Goal: Information Seeking & Learning: Check status

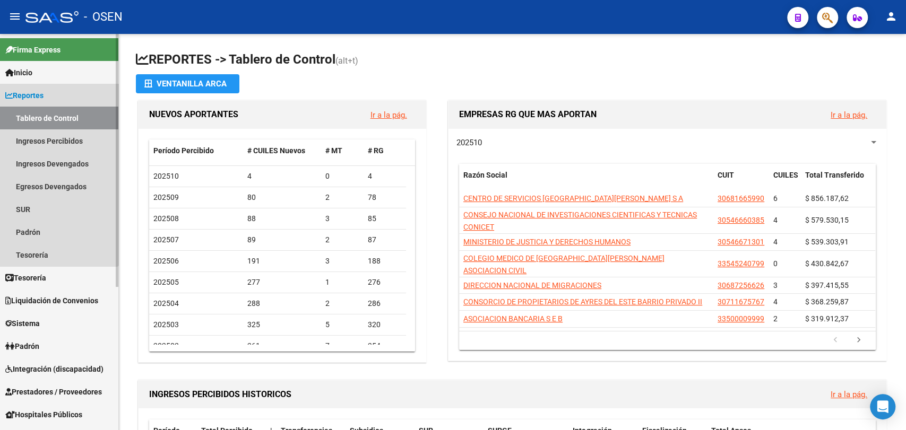
click at [24, 90] on span "Reportes" at bounding box center [24, 96] width 38 height 12
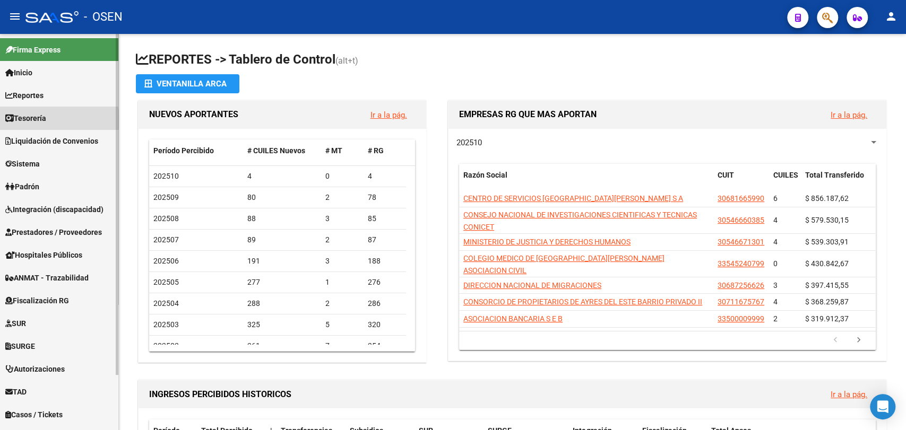
click at [27, 124] on link "Tesorería" at bounding box center [59, 118] width 118 height 23
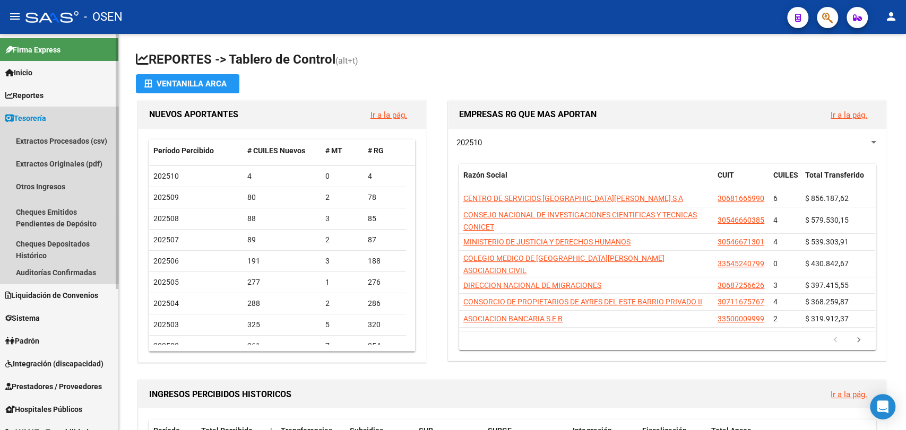
click at [55, 120] on link "Tesorería" at bounding box center [59, 118] width 118 height 23
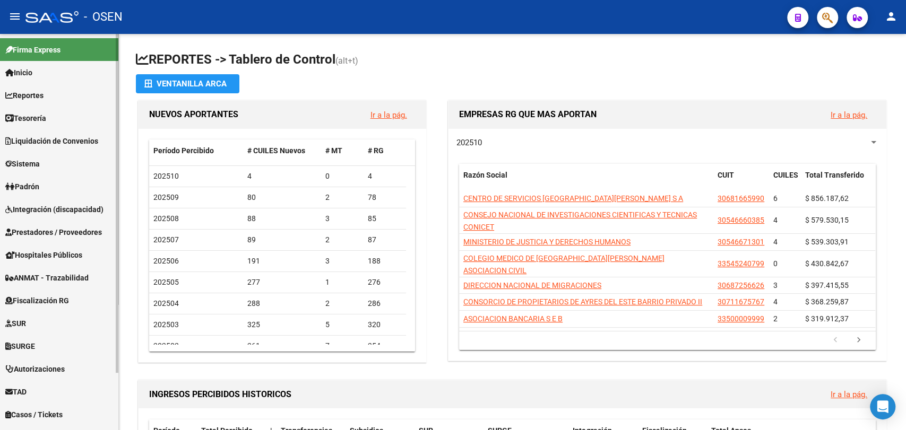
click at [54, 116] on link "Tesorería" at bounding box center [59, 118] width 118 height 23
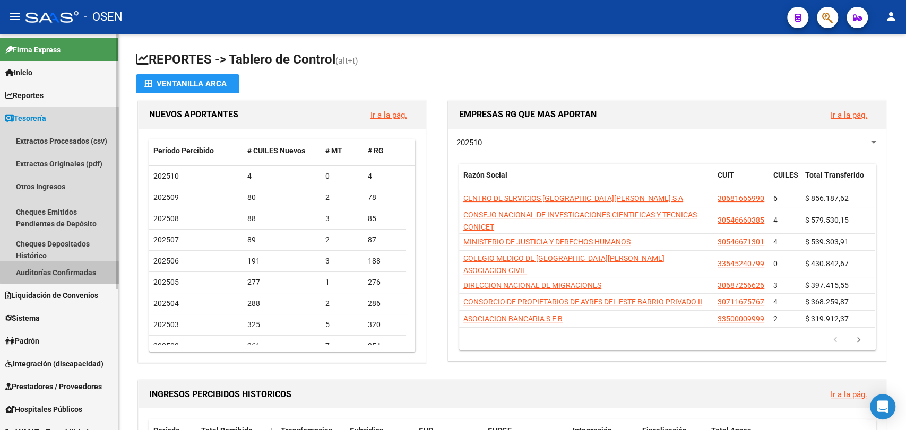
click at [74, 261] on link "Auditorías Confirmadas" at bounding box center [59, 272] width 118 height 23
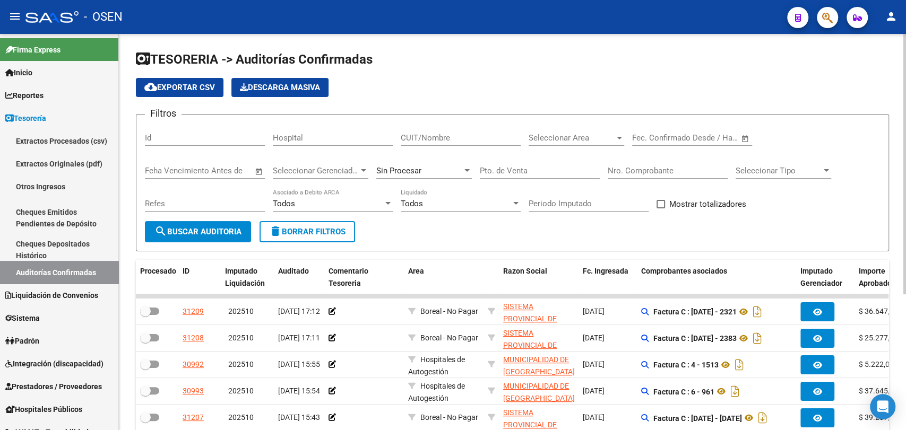
click at [628, 165] on div "Nro. Comprobante" at bounding box center [668, 167] width 120 height 23
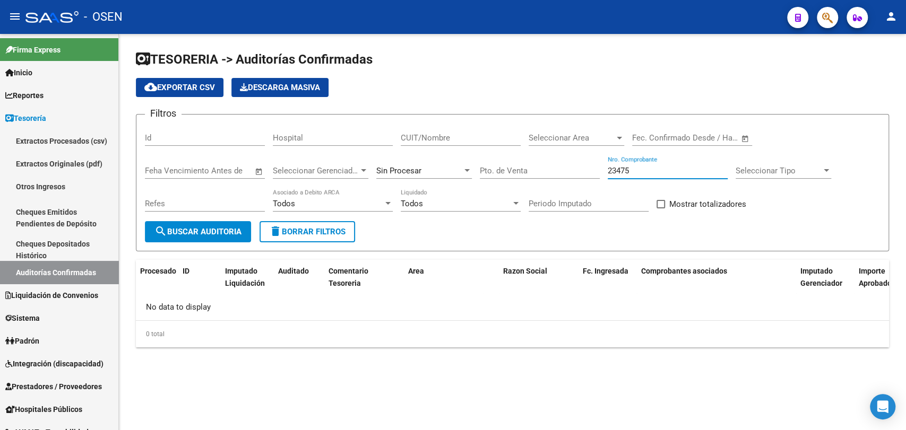
type input "23475"
click at [422, 179] on div "Sin Procesar" at bounding box center [424, 172] width 96 height 33
click at [424, 160] on div "Sin Procesar" at bounding box center [424, 167] width 96 height 23
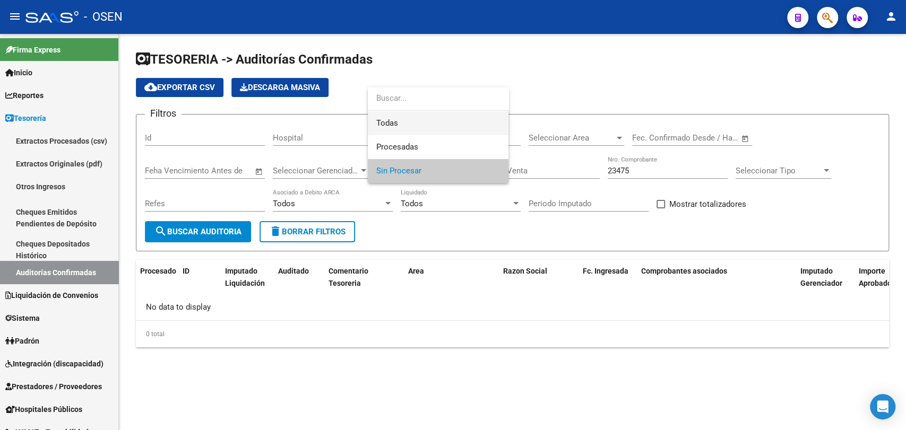
click at [426, 119] on span "Todas" at bounding box center [438, 123] width 124 height 24
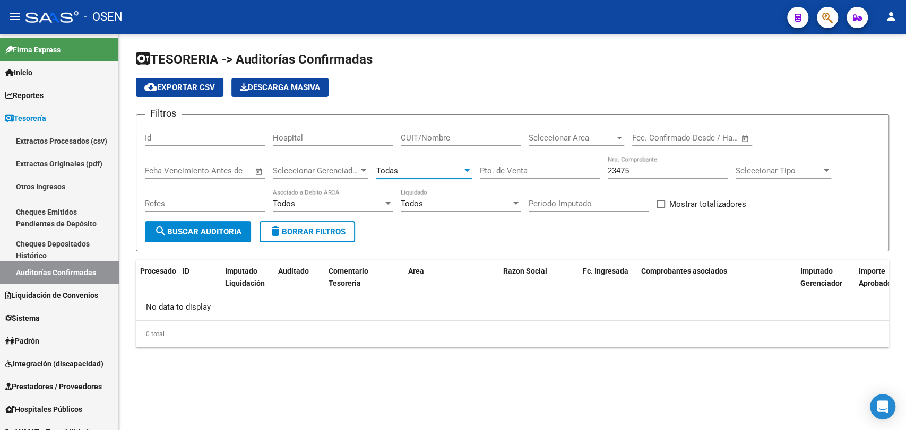
click at [225, 228] on span "search Buscar Auditoria" at bounding box center [197, 232] width 87 height 10
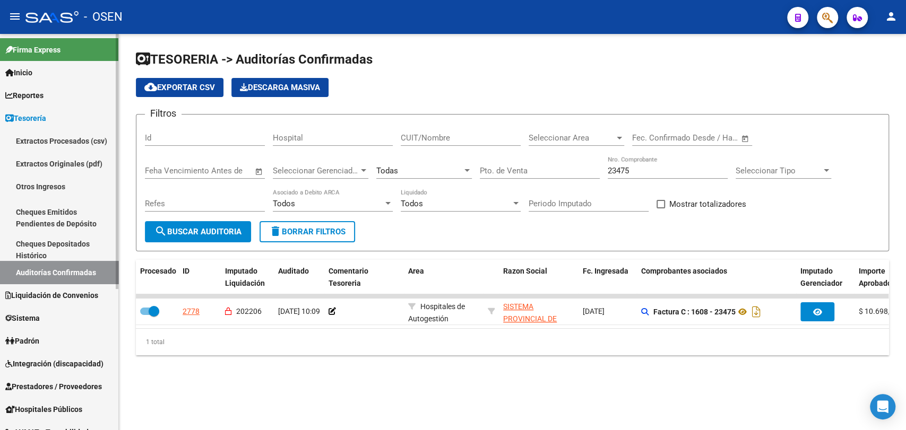
scroll to position [196, 0]
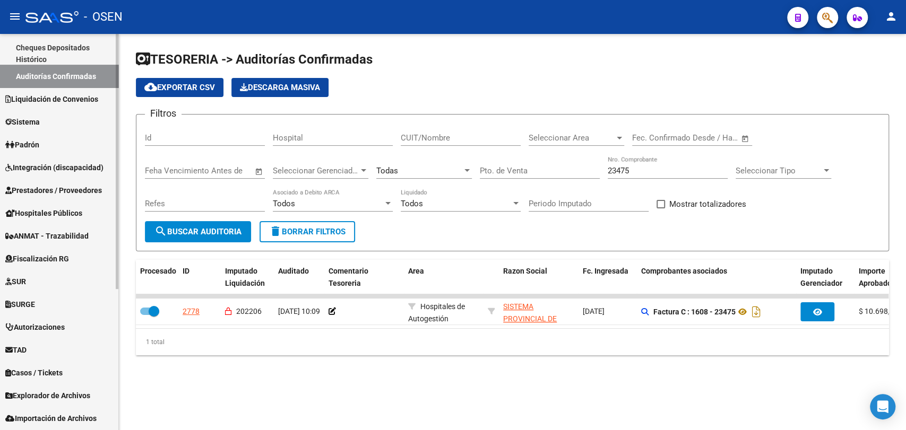
click at [73, 198] on link "Prestadores / Proveedores" at bounding box center [59, 190] width 118 height 23
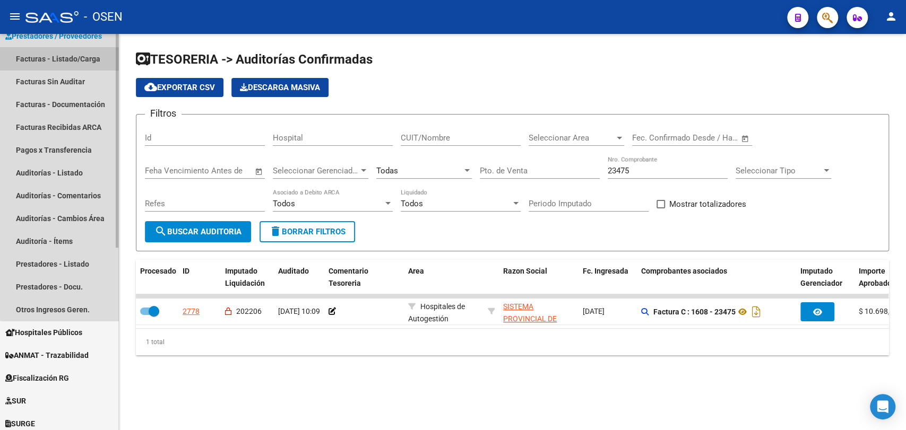
click at [92, 57] on link "Facturas - Listado/Carga" at bounding box center [59, 58] width 118 height 23
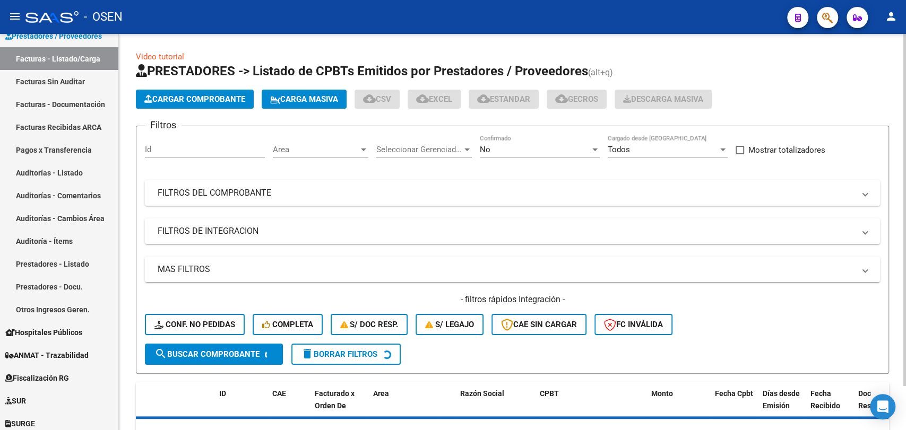
click at [261, 196] on mat-panel-title "FILTROS DEL COMPROBANTE" at bounding box center [506, 193] width 697 height 12
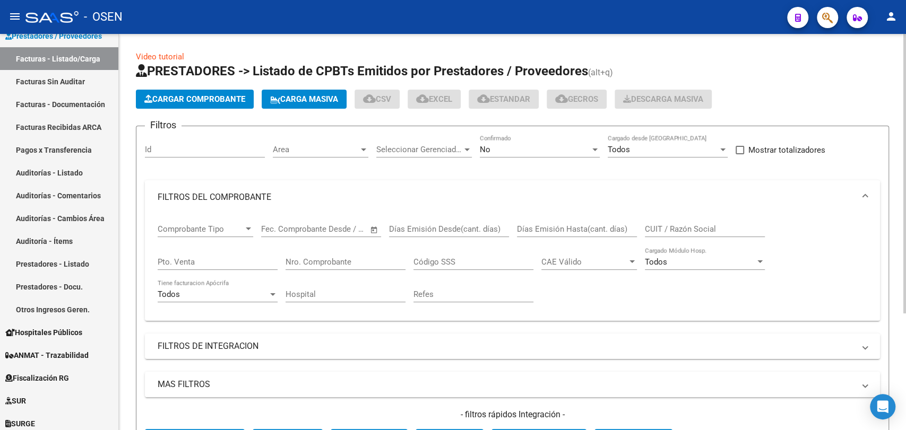
click at [327, 264] on input "Nro. Comprobante" at bounding box center [346, 262] width 120 height 10
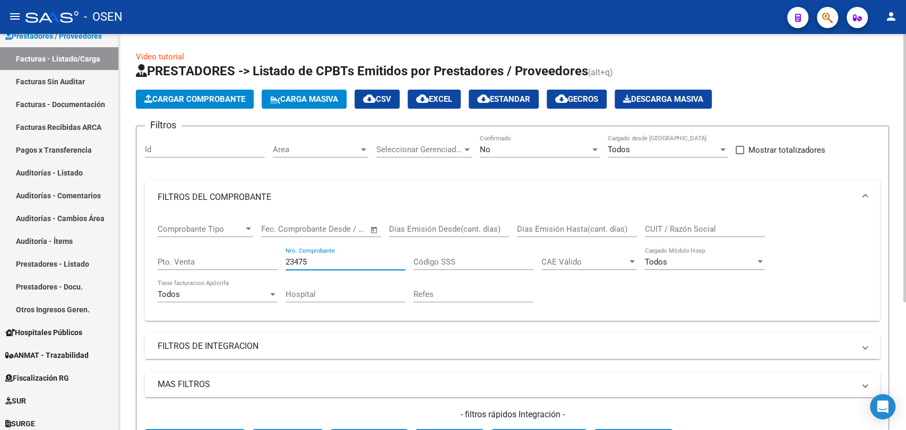
type input "23475"
click at [547, 149] on div "No" at bounding box center [535, 150] width 110 height 10
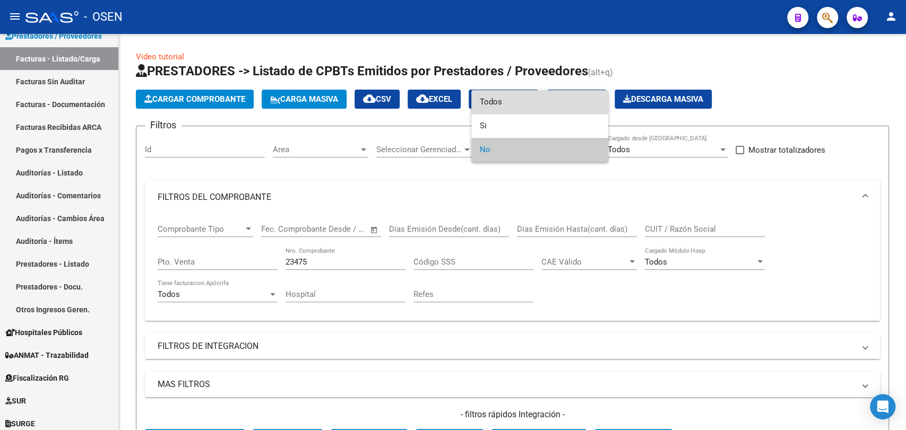
click at [544, 99] on span "Todos" at bounding box center [540, 102] width 120 height 24
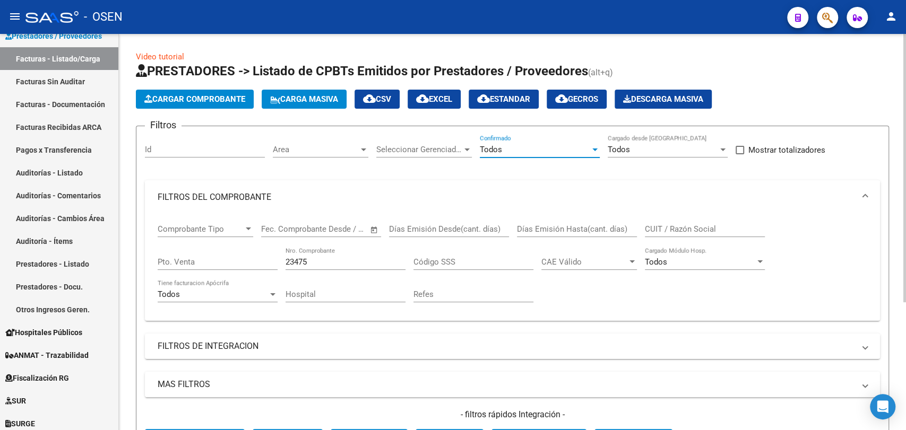
scroll to position [189, 0]
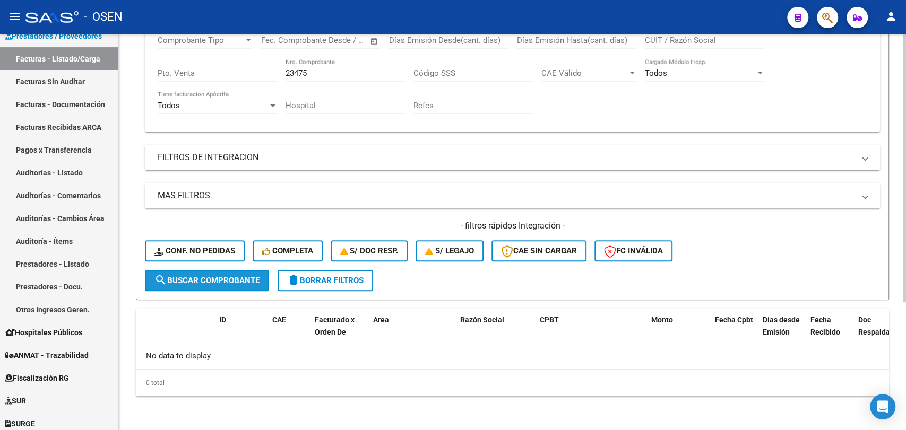
click at [229, 280] on span "search Buscar Comprobante" at bounding box center [206, 281] width 105 height 10
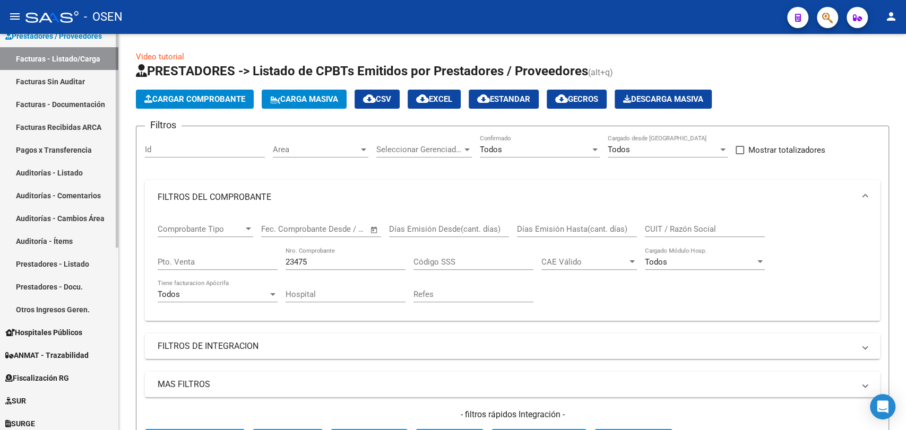
scroll to position [0, 0]
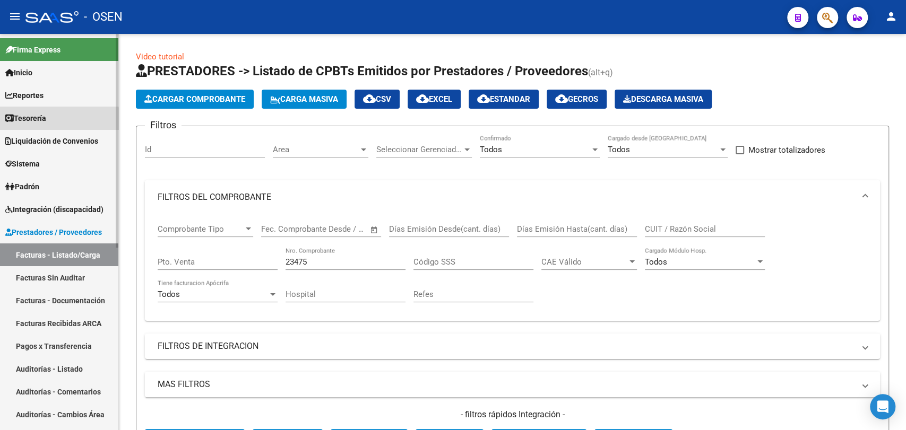
click at [58, 119] on link "Tesorería" at bounding box center [59, 118] width 118 height 23
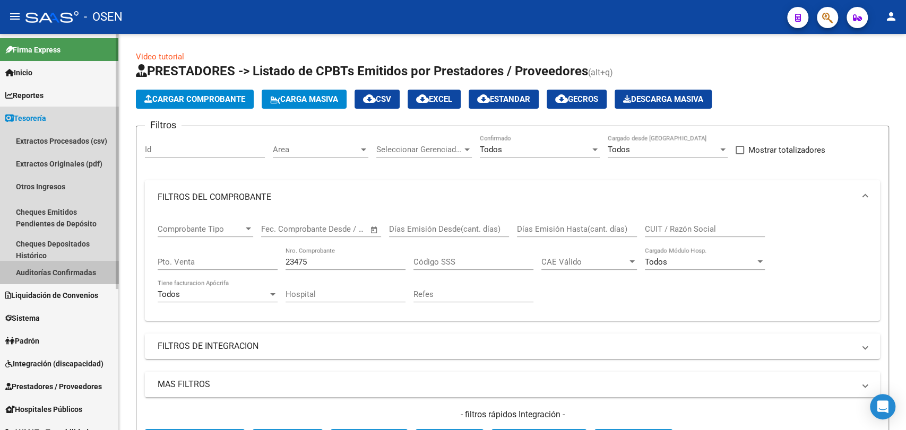
click at [68, 265] on link "Auditorías Confirmadas" at bounding box center [59, 272] width 118 height 23
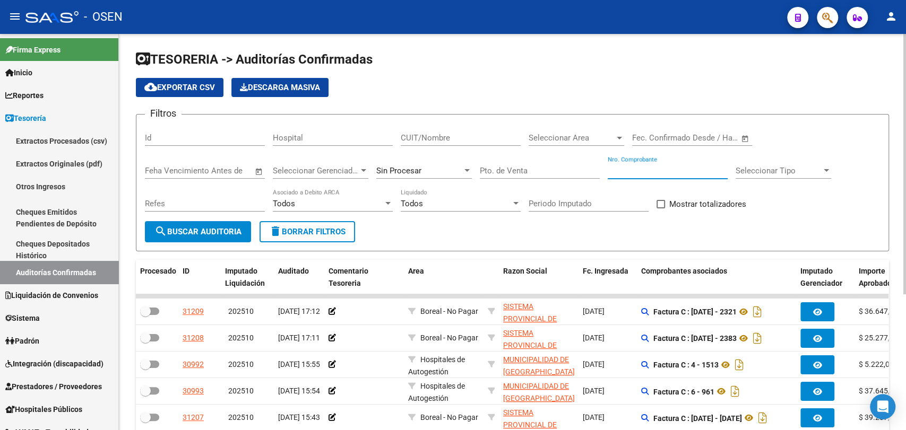
click at [634, 171] on input "Nro. Comprobante" at bounding box center [668, 171] width 120 height 10
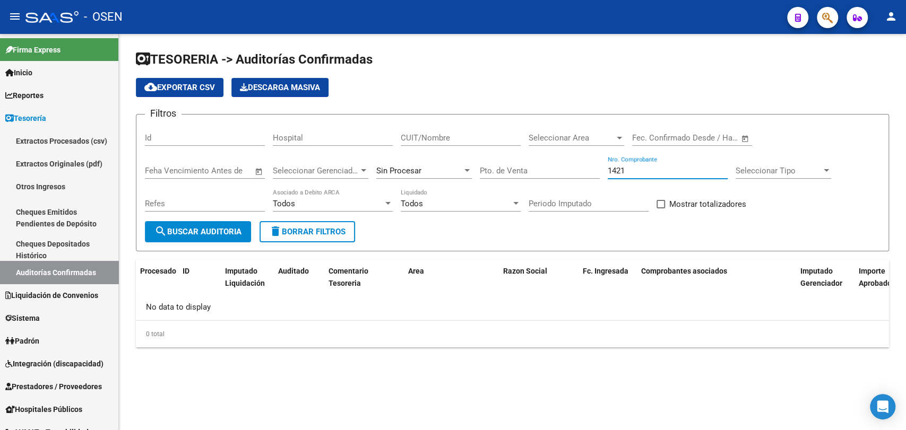
click at [400, 160] on div "Sin Procesar" at bounding box center [424, 167] width 96 height 23
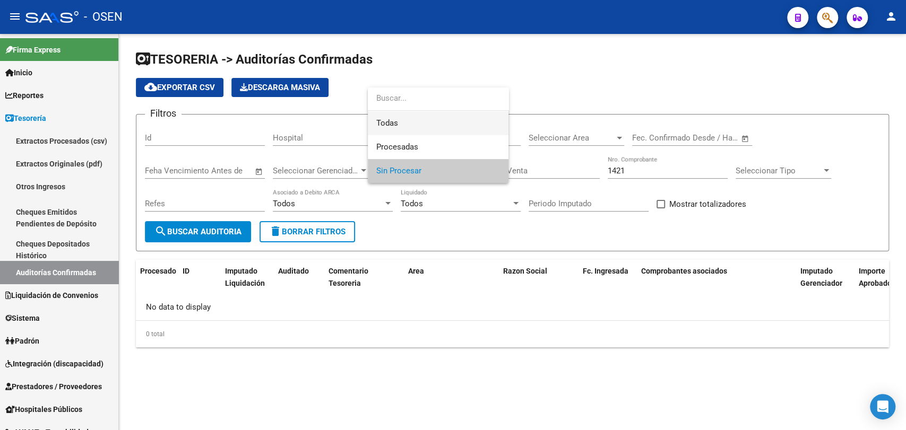
click at [403, 121] on span "Todas" at bounding box center [438, 123] width 124 height 24
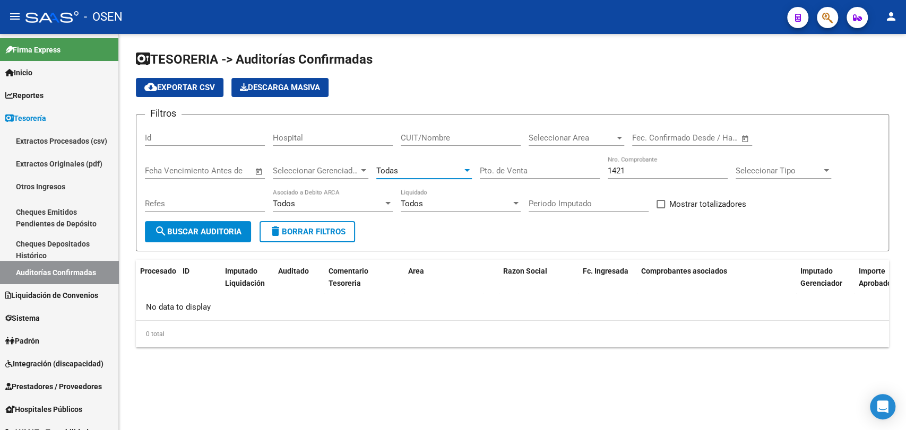
click at [180, 223] on button "search Buscar Auditoria" at bounding box center [198, 231] width 106 height 21
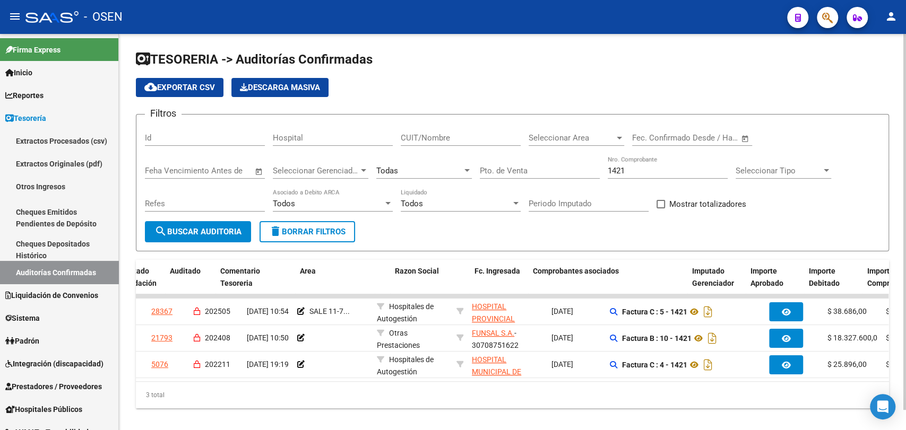
scroll to position [0, 108]
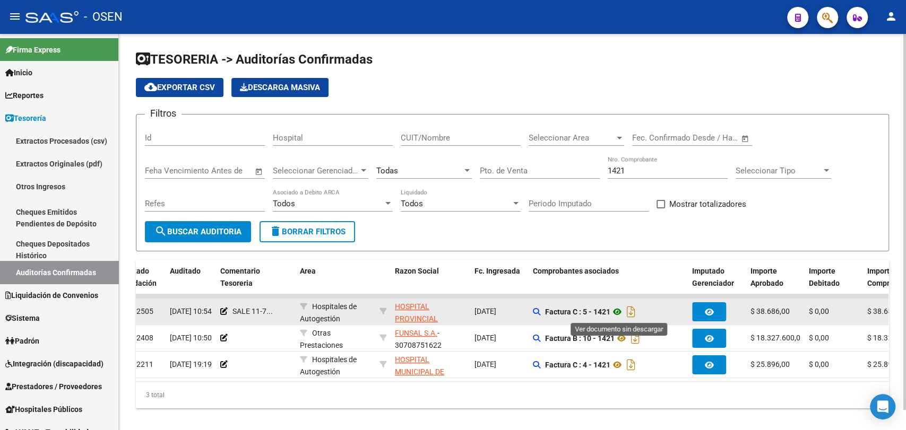
click at [617, 312] on icon at bounding box center [617, 312] width 14 height 13
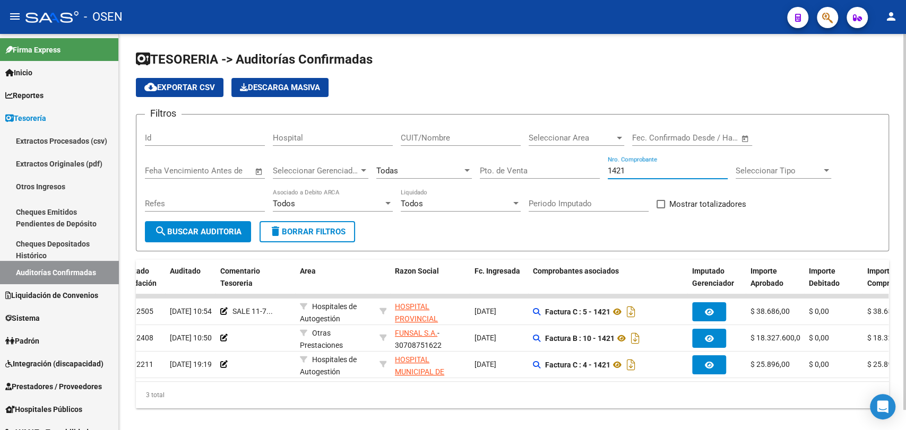
drag, startPoint x: 647, startPoint y: 172, endPoint x: 352, endPoint y: 170, distance: 295.1
click at [352, 170] on div "Filtros Id Hospital CUIT/Nombre Seleccionar Area Seleccionar Area Fecha inicio …" at bounding box center [512, 172] width 735 height 98
type input "3"
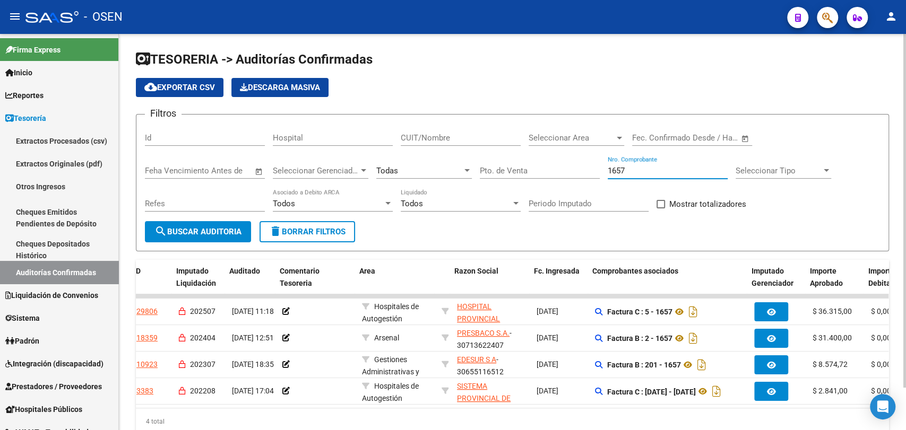
scroll to position [0, 102]
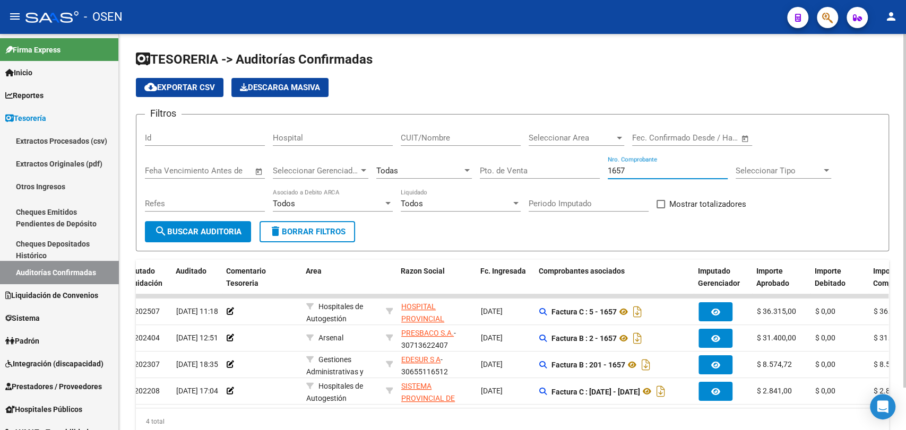
drag, startPoint x: 654, startPoint y: 169, endPoint x: 439, endPoint y: 167, distance: 214.9
click at [439, 167] on div "Filtros Id Hospital CUIT/Nombre Seleccionar Area Seleccionar Area Fecha inicio …" at bounding box center [512, 172] width 735 height 98
type input "1948"
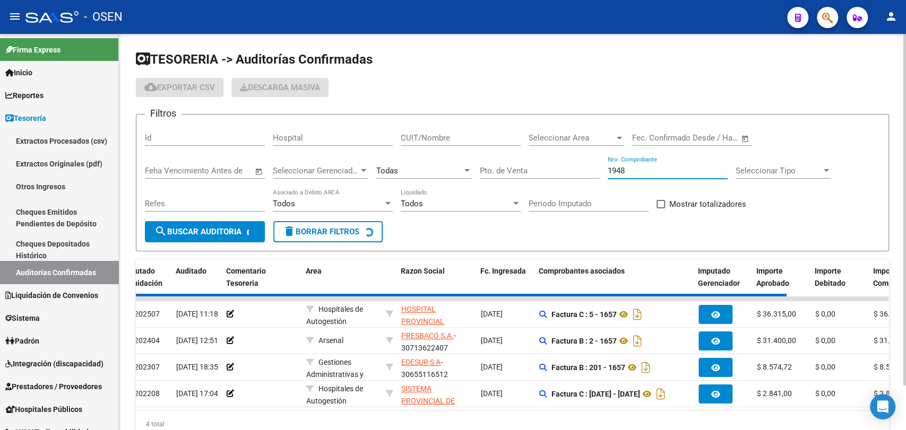
checkbox input "false"
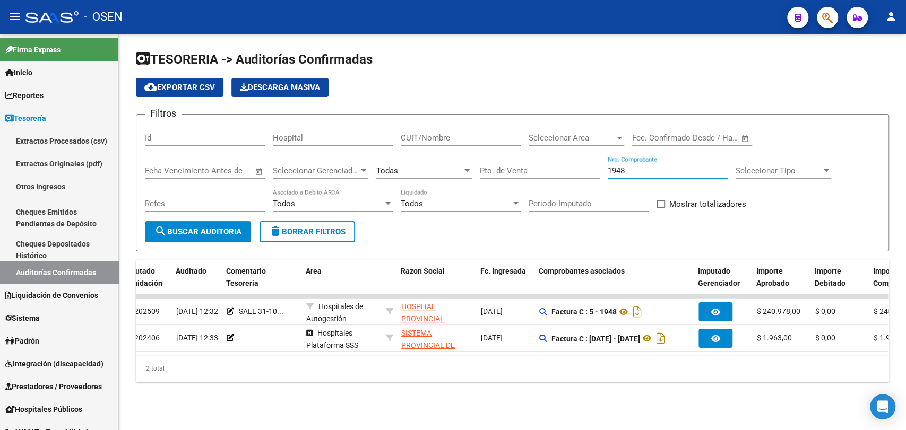
scroll to position [0, 0]
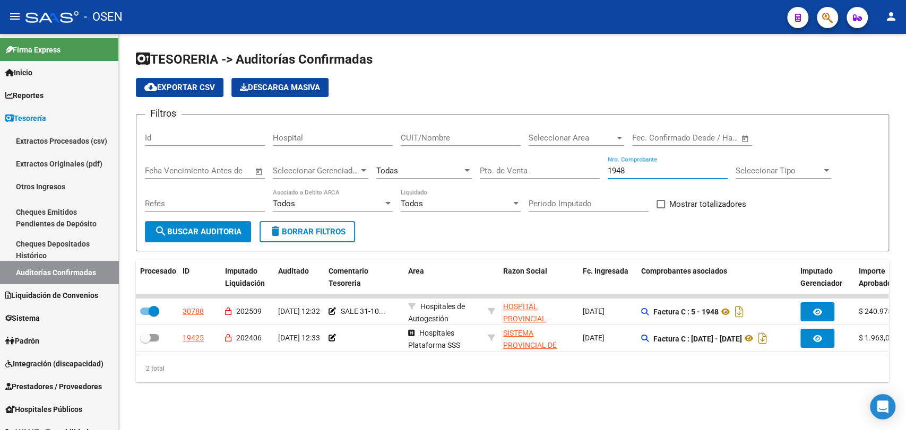
drag, startPoint x: 628, startPoint y: 171, endPoint x: 480, endPoint y: 184, distance: 148.6
click at [483, 183] on div "Filtros Id Hospital CUIT/Nombre Seleccionar Area Seleccionar Area Fecha inicio …" at bounding box center [512, 172] width 735 height 98
type input "464"
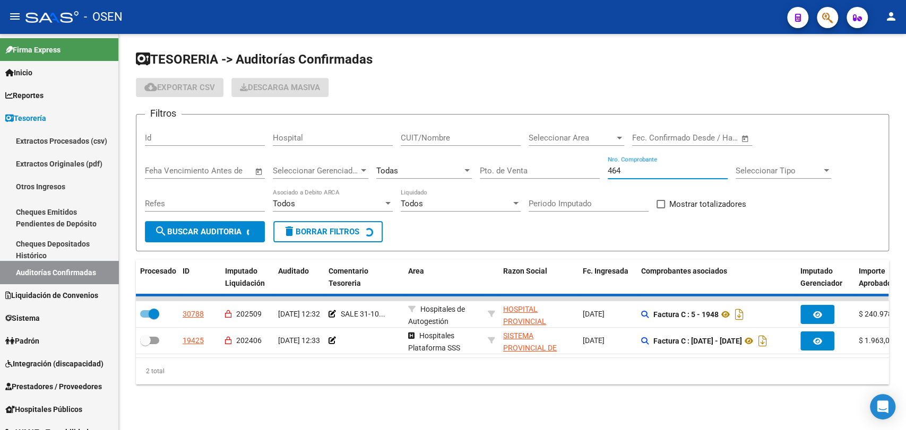
checkbox input "false"
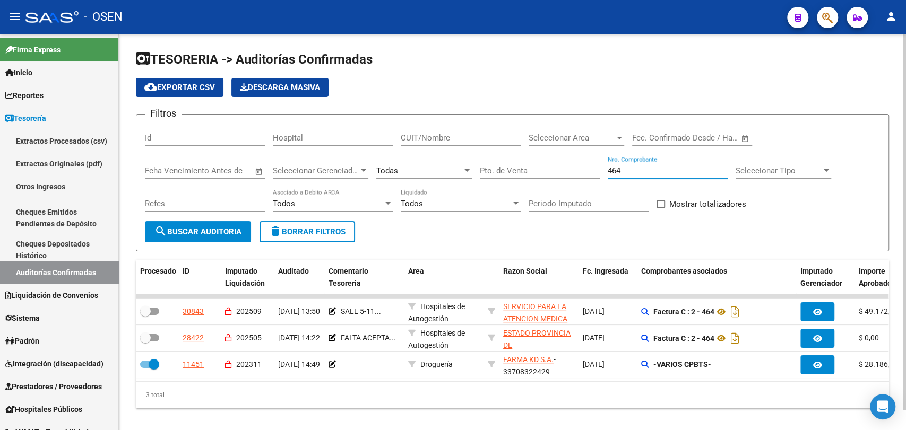
drag, startPoint x: 656, startPoint y: 171, endPoint x: 581, endPoint y: 164, distance: 75.2
click at [581, 164] on div "Filtros Id Hospital CUIT/Nombre Seleccionar Area Seleccionar Area Fecha inicio …" at bounding box center [512, 172] width 735 height 98
type input "543"
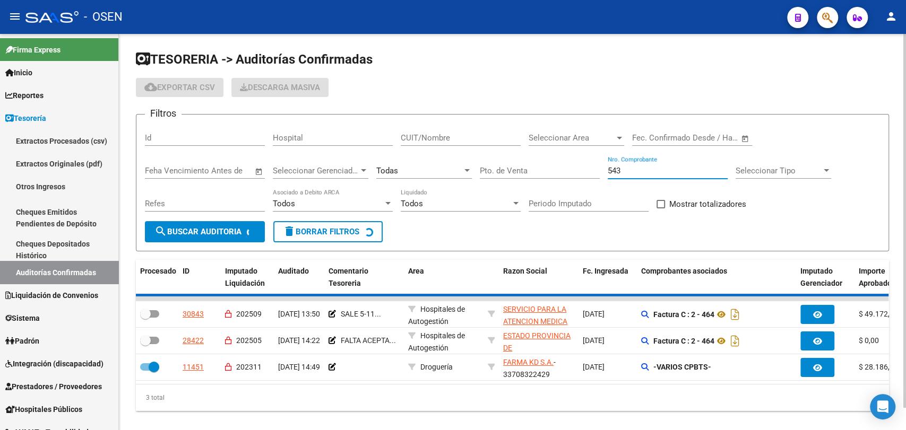
checkbox input "true"
checkbox input "false"
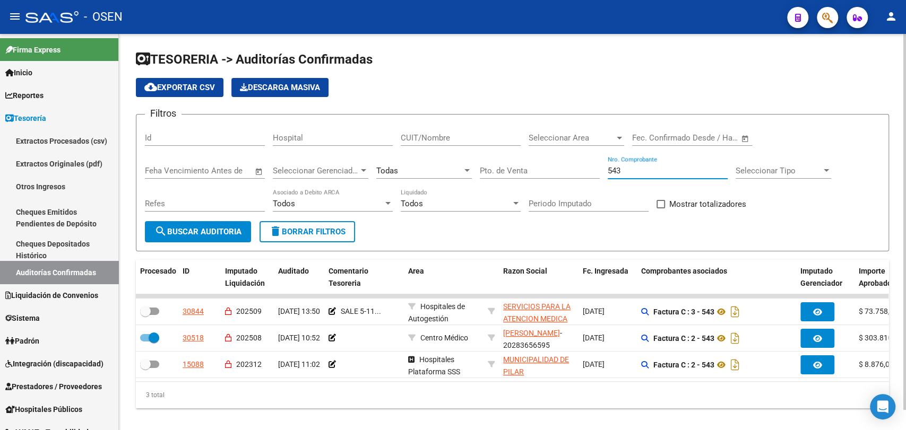
drag, startPoint x: 624, startPoint y: 174, endPoint x: 517, endPoint y: 172, distance: 106.7
click at [517, 172] on div "Filtros Id Hospital CUIT/Nombre Seleccionar Area Seleccionar Area Fecha inicio …" at bounding box center [512, 172] width 735 height 98
type input "2183"
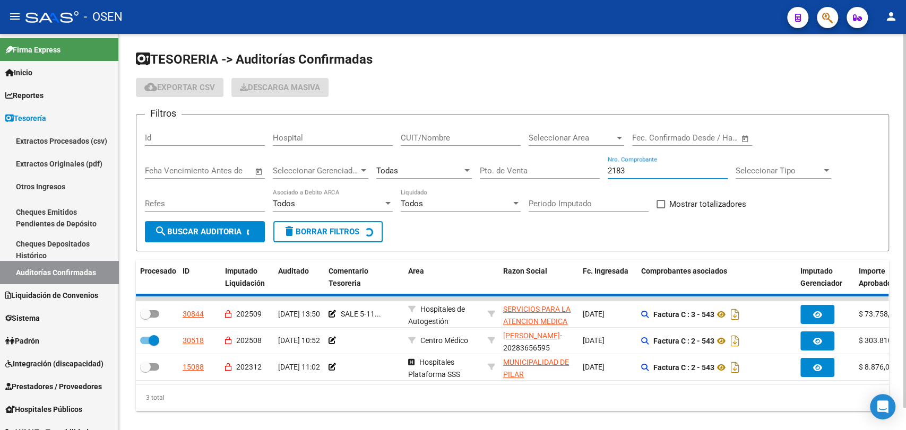
checkbox input "true"
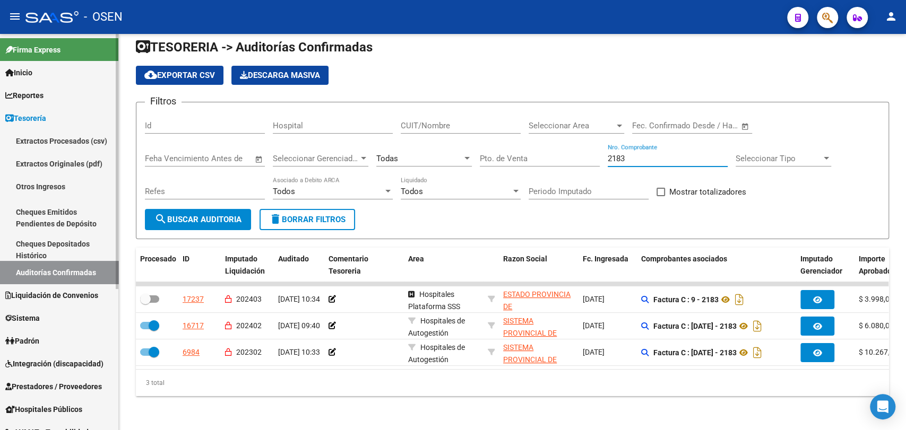
scroll to position [219, 0]
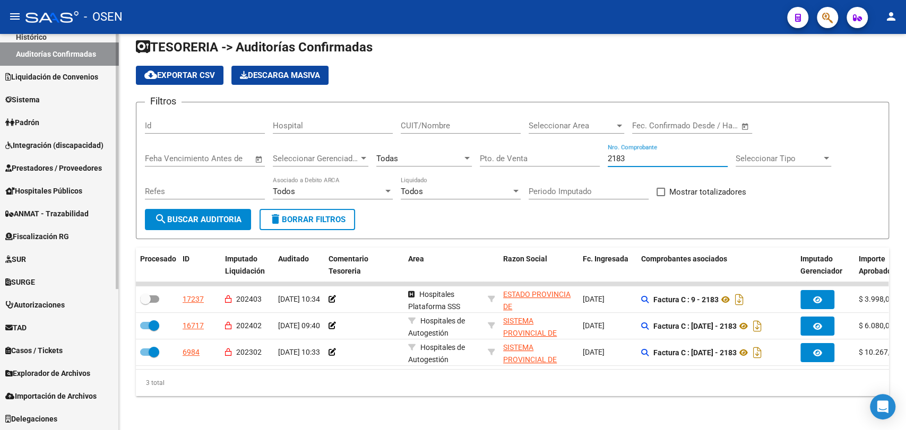
type input "2183"
click at [84, 166] on span "Prestadores / Proveedores" at bounding box center [53, 168] width 97 height 12
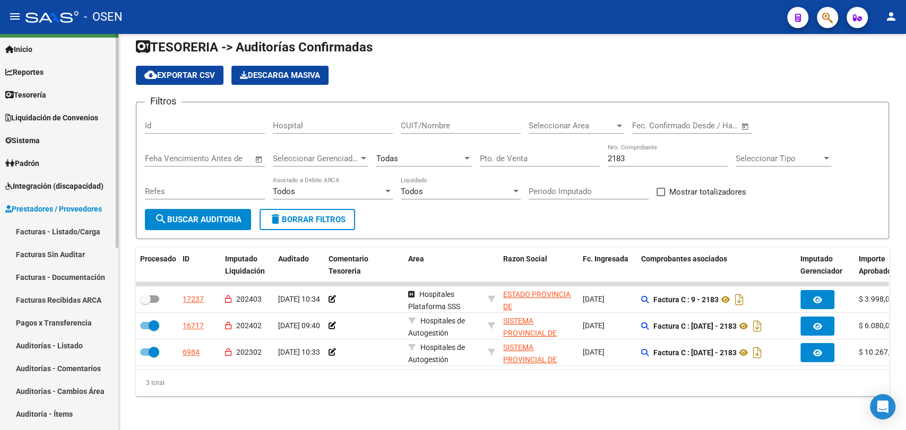
scroll to position [22, 0]
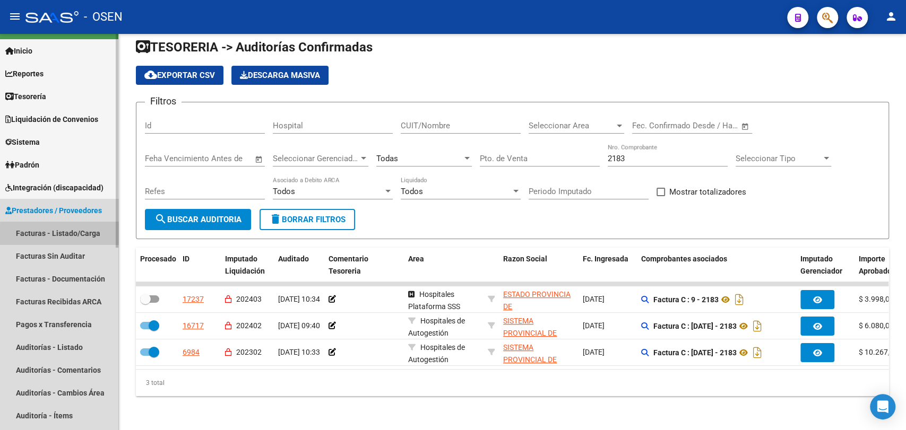
click at [71, 239] on link "Facturas - Listado/Carga" at bounding box center [59, 233] width 118 height 23
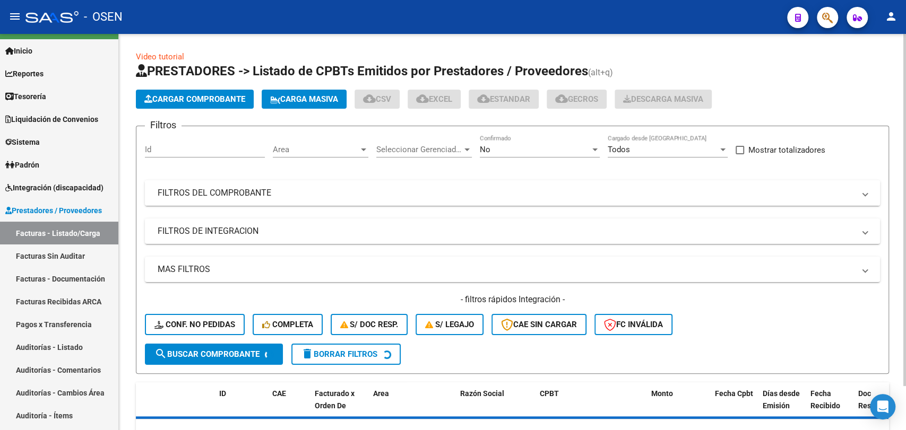
click at [272, 196] on mat-panel-title "FILTROS DEL COMPROBANTE" at bounding box center [506, 193] width 697 height 12
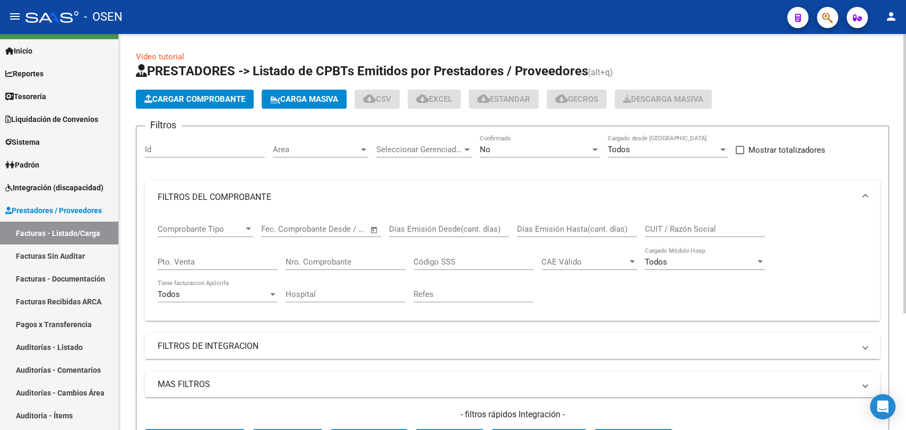
click at [311, 254] on div "Nro. Comprobante" at bounding box center [346, 258] width 120 height 23
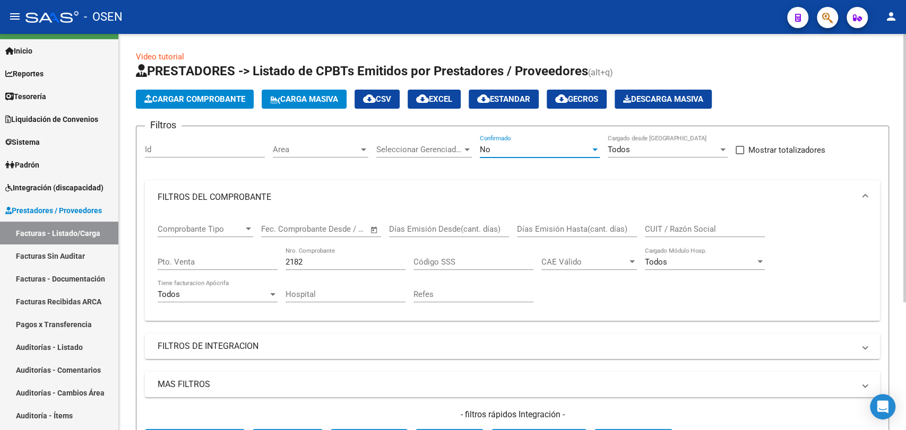
click at [486, 145] on span "No" at bounding box center [485, 150] width 11 height 10
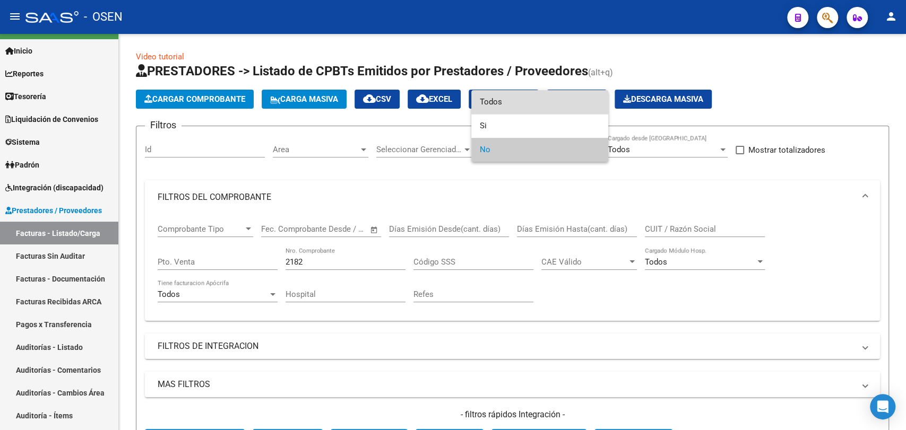
click at [545, 102] on span "Todos" at bounding box center [540, 102] width 120 height 24
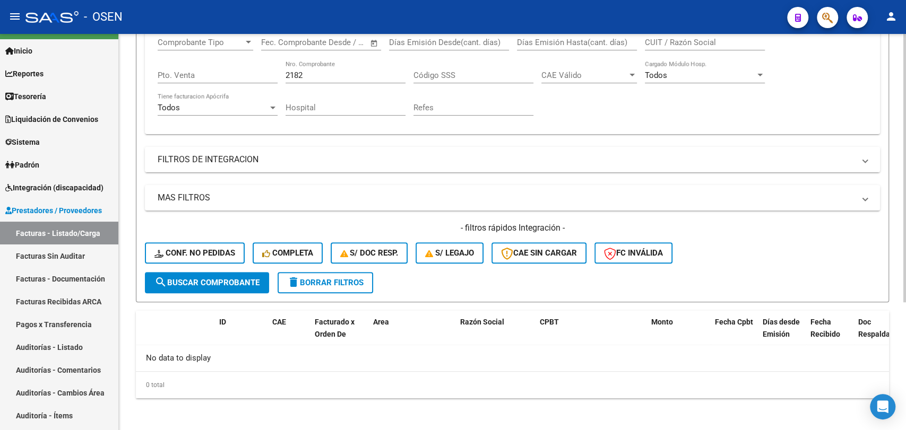
scroll to position [189, 0]
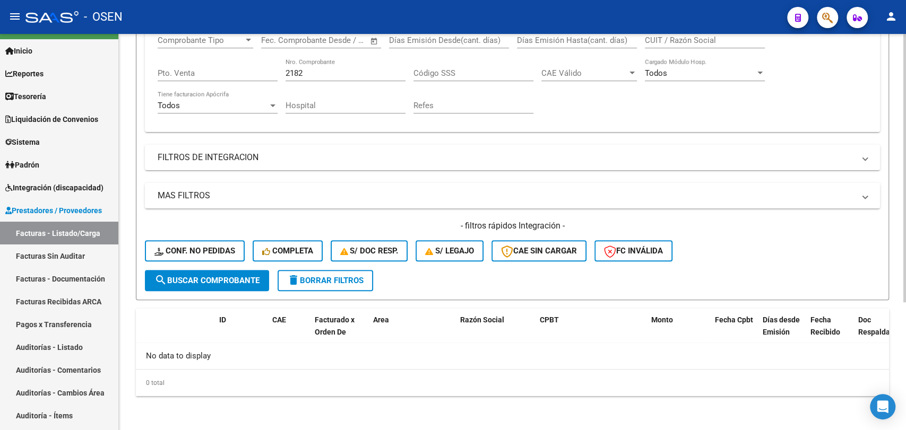
click at [247, 286] on button "search Buscar Comprobante" at bounding box center [207, 280] width 124 height 21
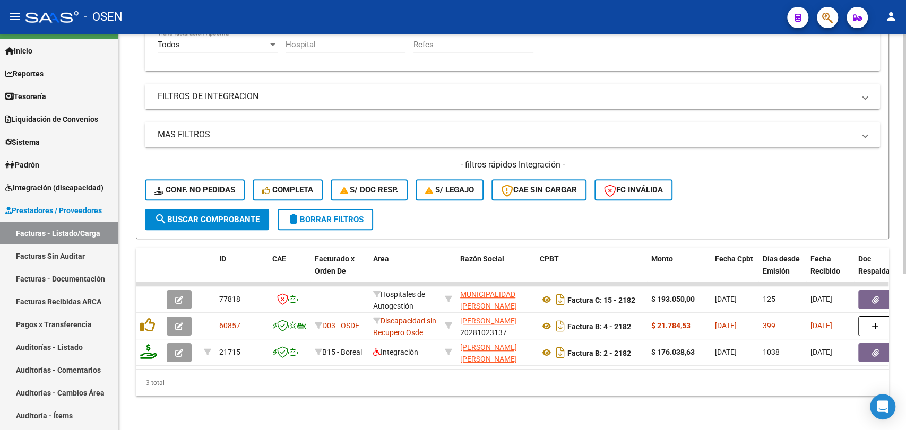
scroll to position [62, 0]
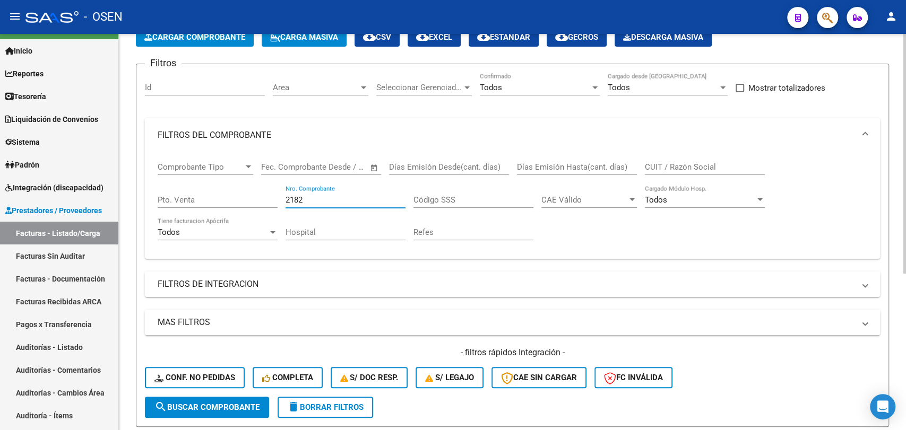
drag, startPoint x: 169, startPoint y: 176, endPoint x: 142, endPoint y: 173, distance: 26.7
click at [142, 173] on form "Filtros Id Area Area Seleccionar Gerenciador Seleccionar Gerenciador Todos Conf…" at bounding box center [512, 246] width 753 height 364
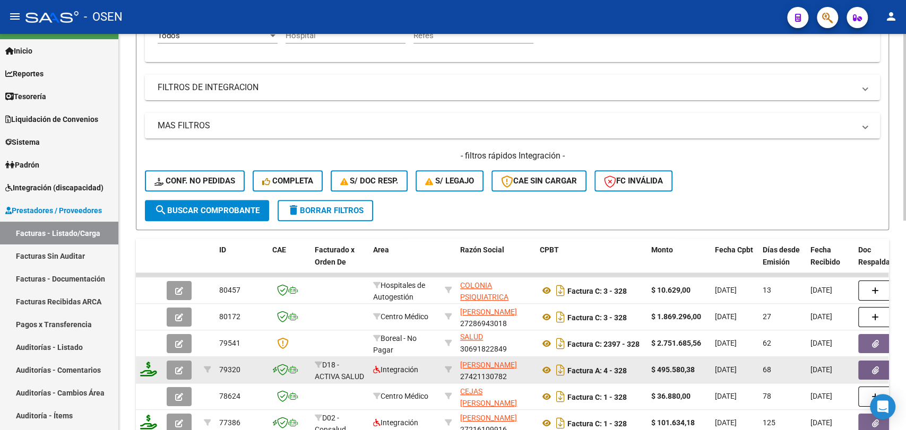
scroll to position [0, 0]
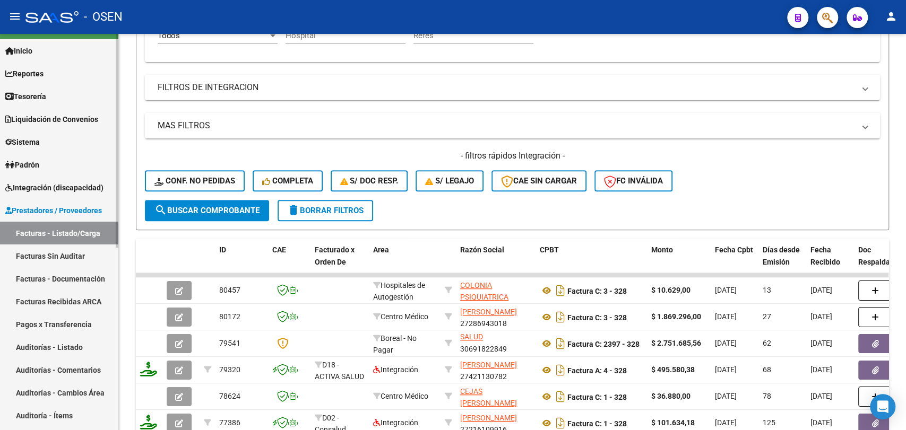
type input "328"
click at [51, 103] on link "Tesorería" at bounding box center [59, 96] width 118 height 23
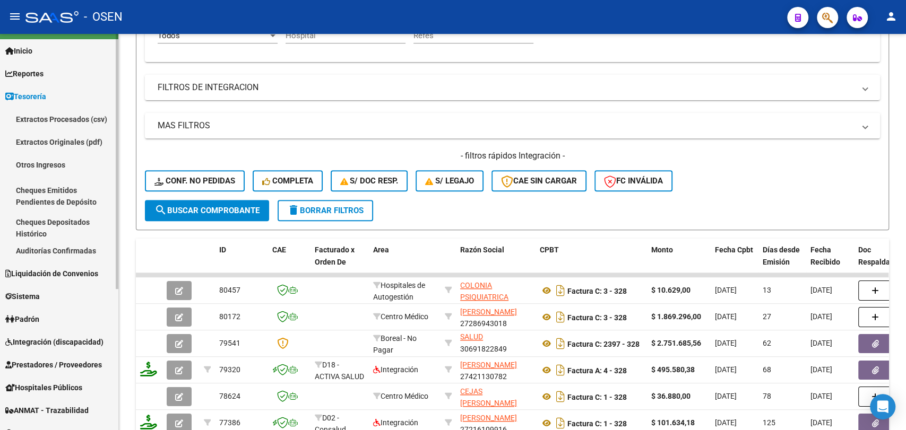
click at [91, 268] on span "Liquidación de Convenios" at bounding box center [51, 274] width 93 height 12
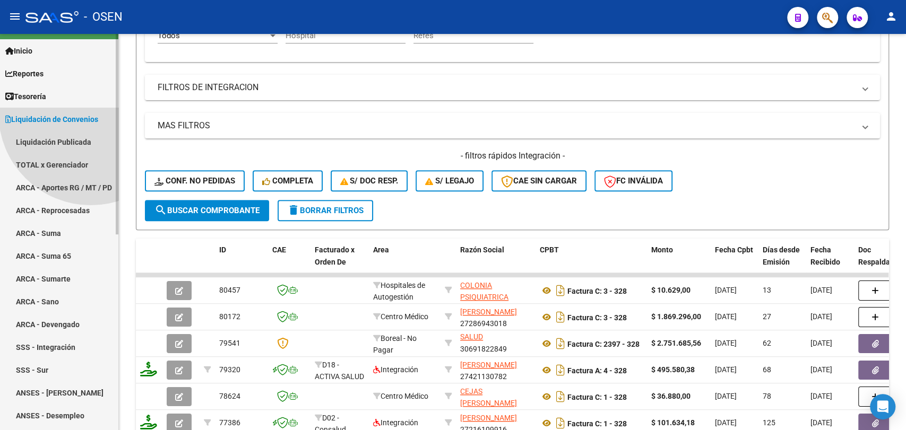
click at [93, 252] on link "ARCA - Suma 65" at bounding box center [59, 256] width 118 height 23
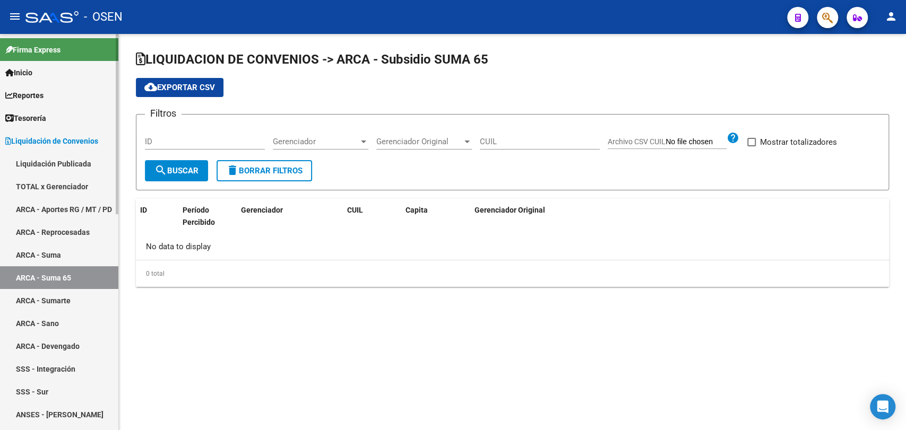
checkbox input "true"
click at [76, 116] on link "Tesorería" at bounding box center [59, 118] width 118 height 23
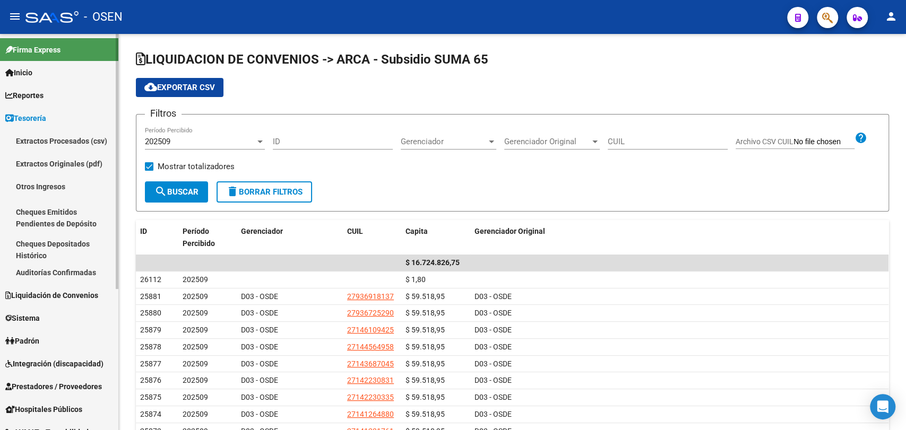
click at [75, 280] on link "Auditorías Confirmadas" at bounding box center [59, 272] width 118 height 23
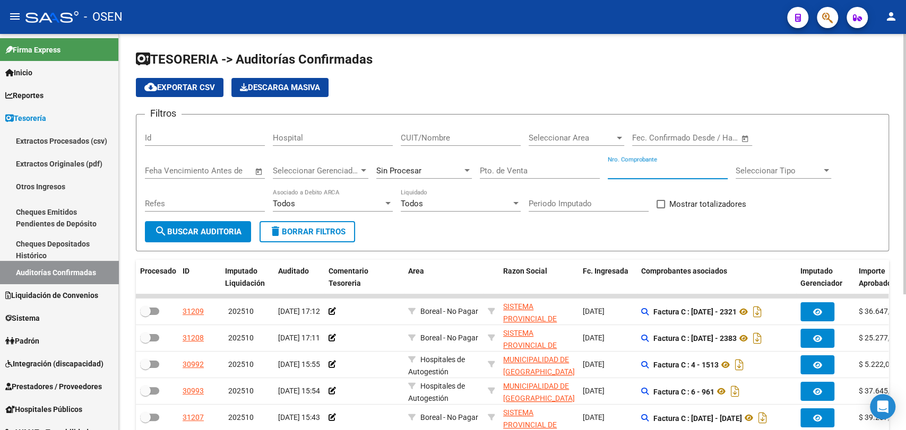
click at [667, 171] on input "Nro. Comprobante" at bounding box center [668, 171] width 120 height 10
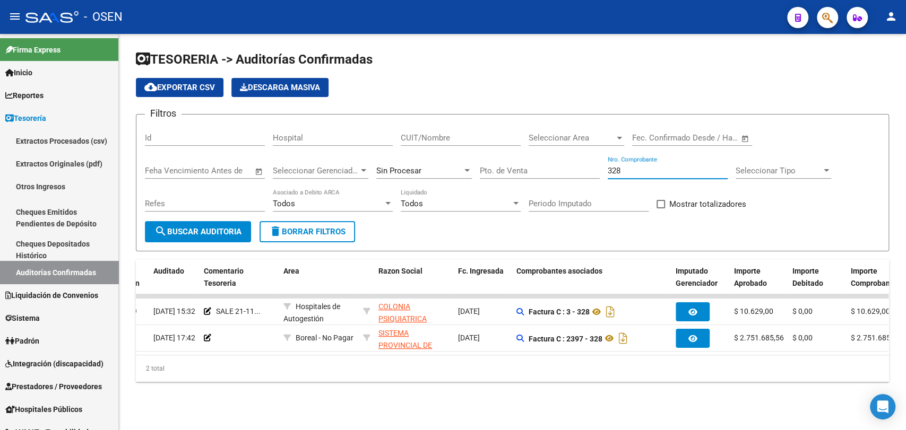
scroll to position [0, 127]
drag, startPoint x: 667, startPoint y: 165, endPoint x: 684, endPoint y: 171, distance: 18.3
click at [667, 165] on div "328 Nro. Comprobante" at bounding box center [668, 167] width 120 height 23
drag, startPoint x: 684, startPoint y: 171, endPoint x: 529, endPoint y: 173, distance: 155.0
click at [531, 174] on div "Filtros Id Hospital CUIT/Nombre Seleccionar Area Seleccionar Area Fecha inicio …" at bounding box center [512, 172] width 735 height 98
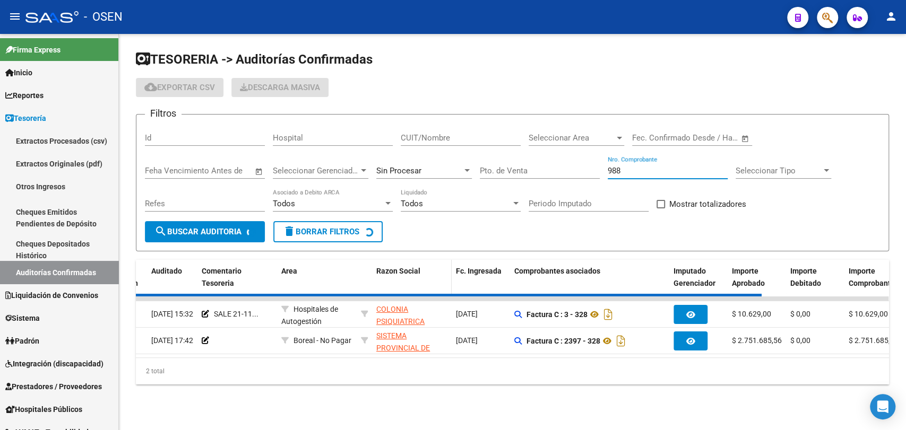
scroll to position [0, 0]
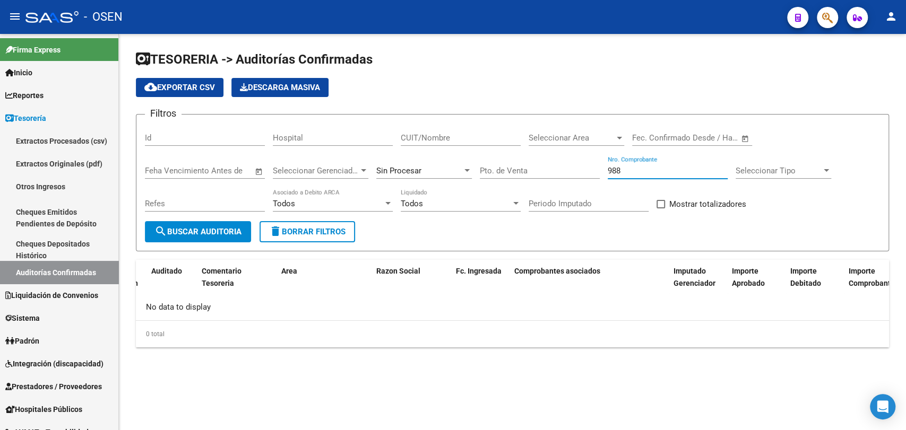
drag, startPoint x: 645, startPoint y: 176, endPoint x: 447, endPoint y: 178, distance: 198.0
click at [447, 178] on div "Filtros Id Hospital CUIT/Nombre Seleccionar Area Seleccionar Area Fecha inicio …" at bounding box center [512, 172] width 735 height 98
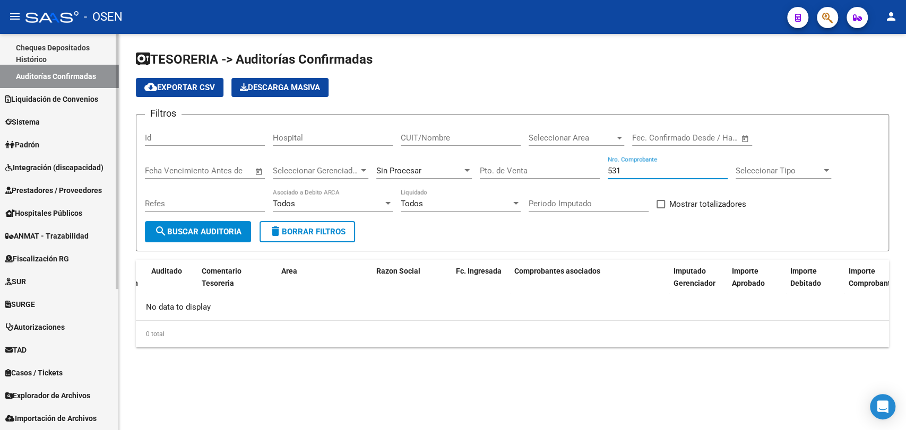
type input "531"
click at [77, 192] on span "Prestadores / Proveedores" at bounding box center [53, 191] width 97 height 12
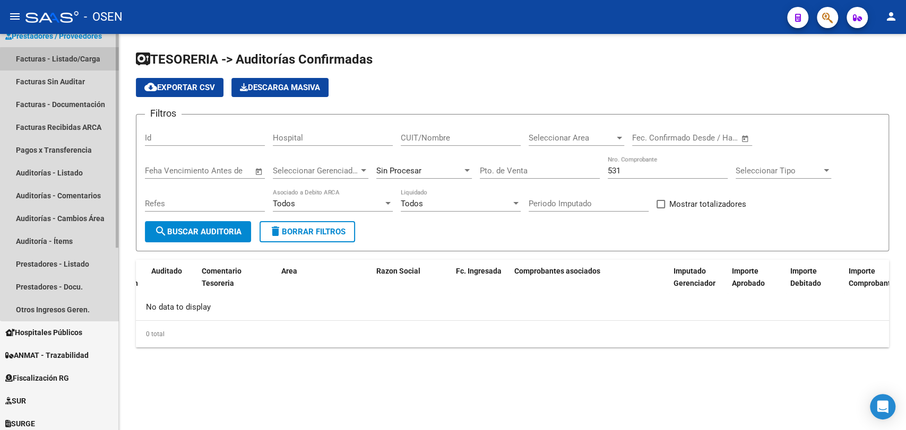
click at [93, 65] on link "Facturas - Listado/Carga" at bounding box center [59, 58] width 118 height 23
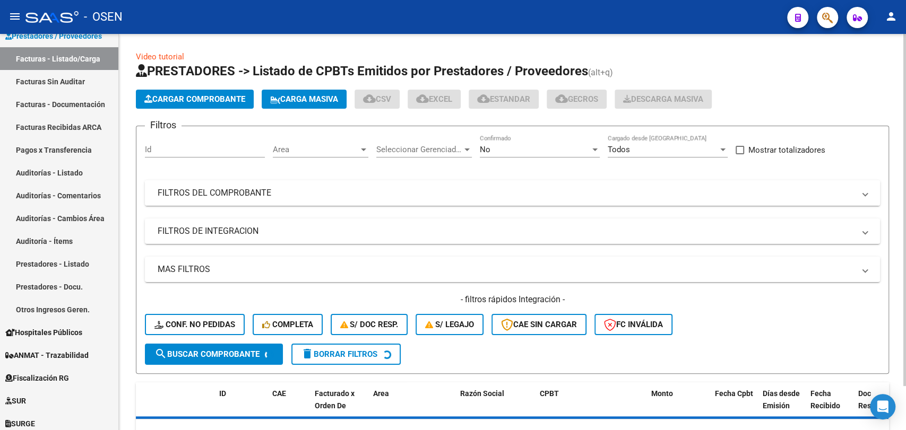
click at [276, 204] on mat-expansion-panel-header "FILTROS DEL COMPROBANTE" at bounding box center [512, 192] width 735 height 25
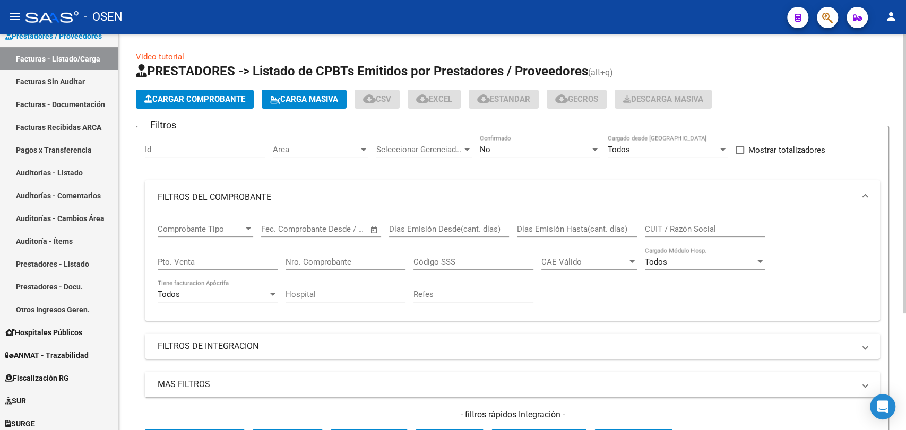
click at [316, 261] on input "Nro. Comprobante" at bounding box center [346, 262] width 120 height 10
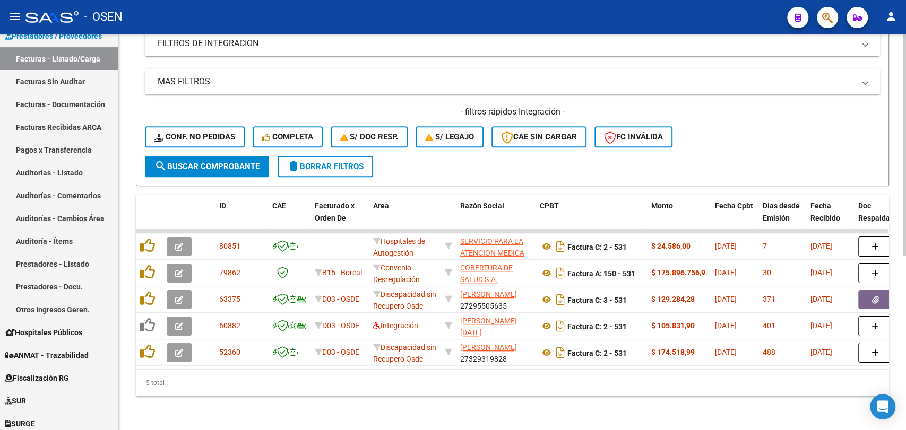
scroll to position [115, 0]
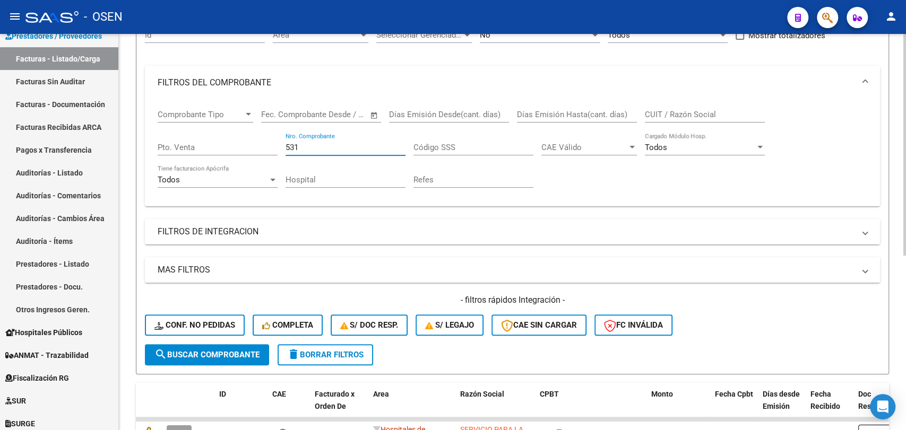
drag, startPoint x: 307, startPoint y: 143, endPoint x: 160, endPoint y: 153, distance: 146.8
click at [160, 153] on div "Comprobante Tipo Comprobante Tipo Fecha inicio – Fecha fin Fec. Comprobante Des…" at bounding box center [513, 149] width 710 height 98
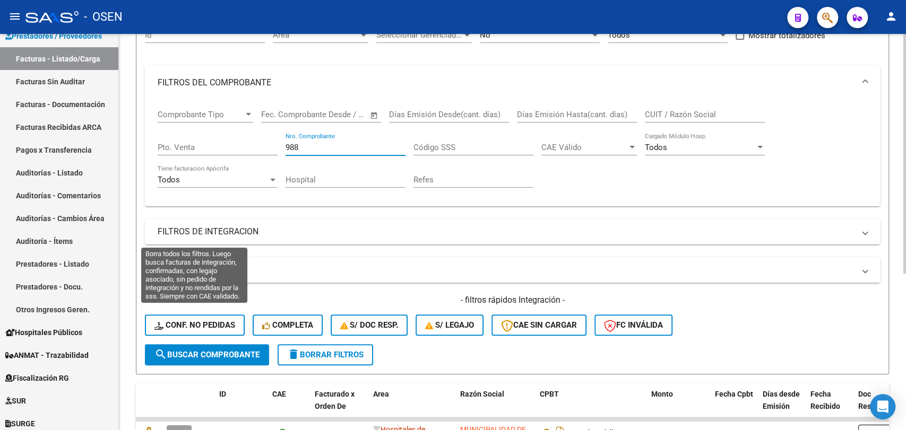
scroll to position [259, 0]
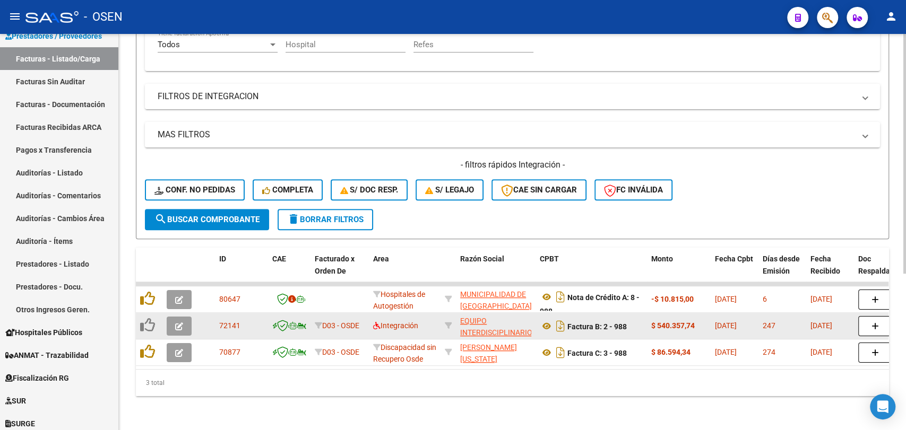
type input "988"
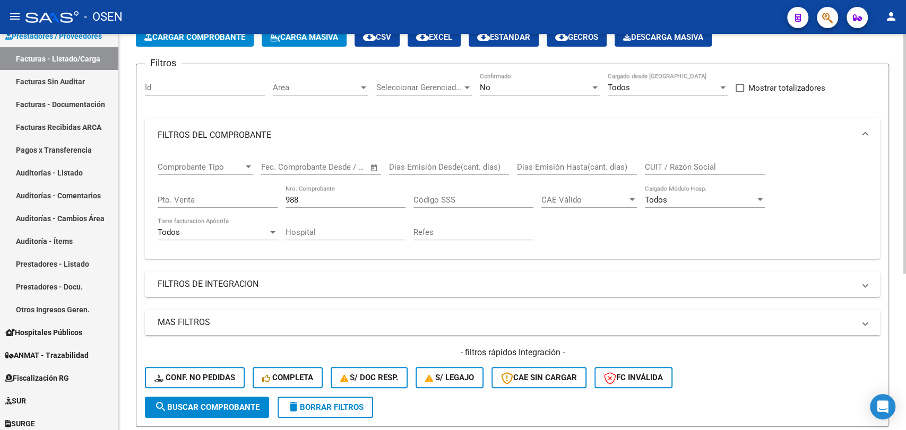
scroll to position [0, 0]
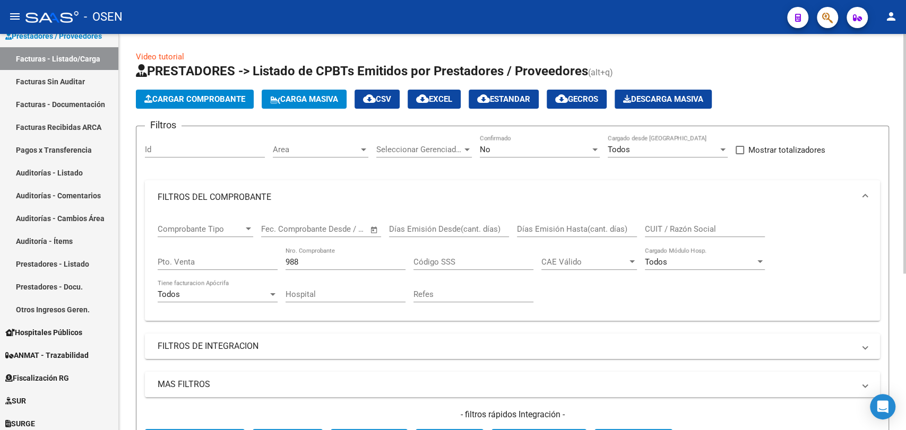
click at [519, 143] on div "No Confirmado" at bounding box center [540, 146] width 120 height 23
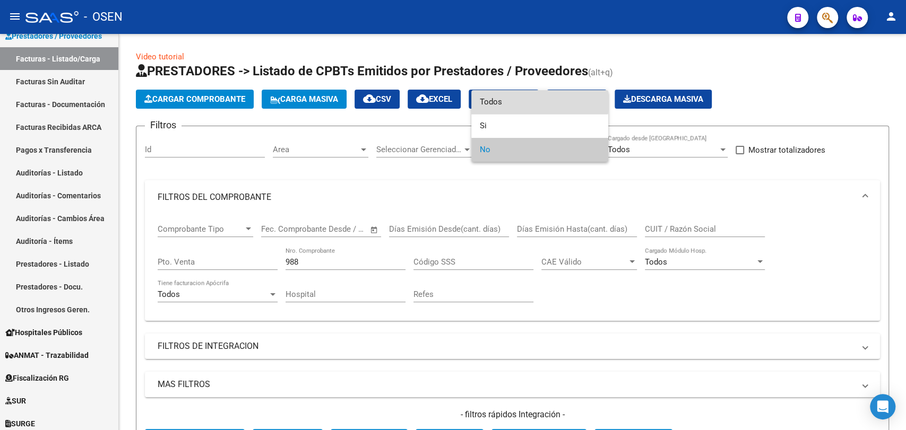
click at [531, 100] on span "Todos" at bounding box center [540, 102] width 120 height 24
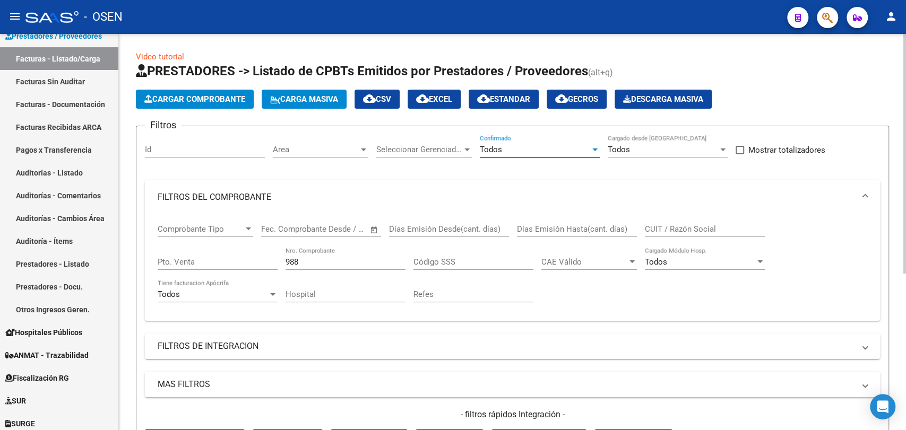
scroll to position [196, 0]
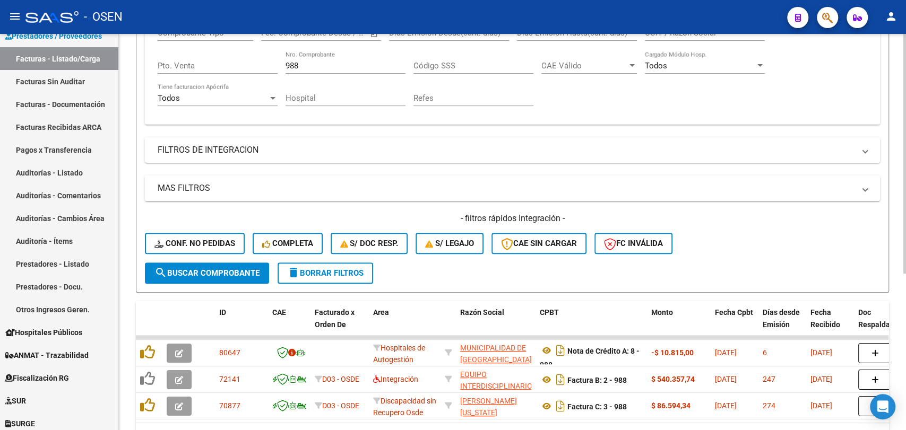
click at [208, 270] on span "search Buscar Comprobante" at bounding box center [206, 274] width 105 height 10
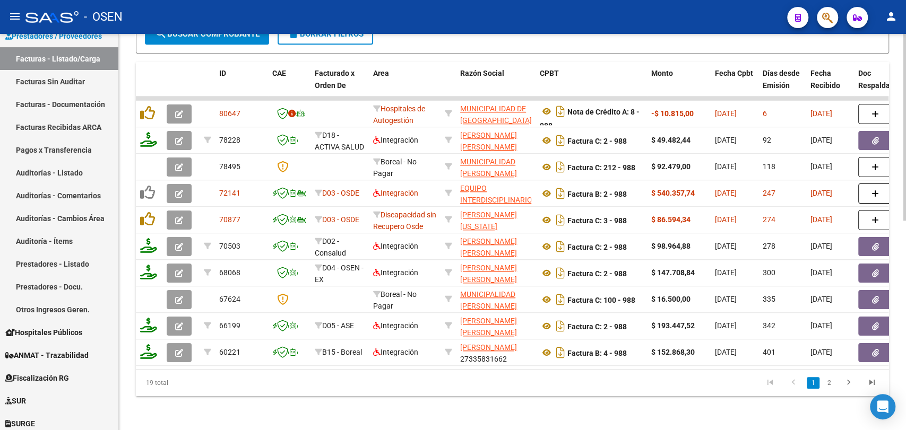
scroll to position [0, 0]
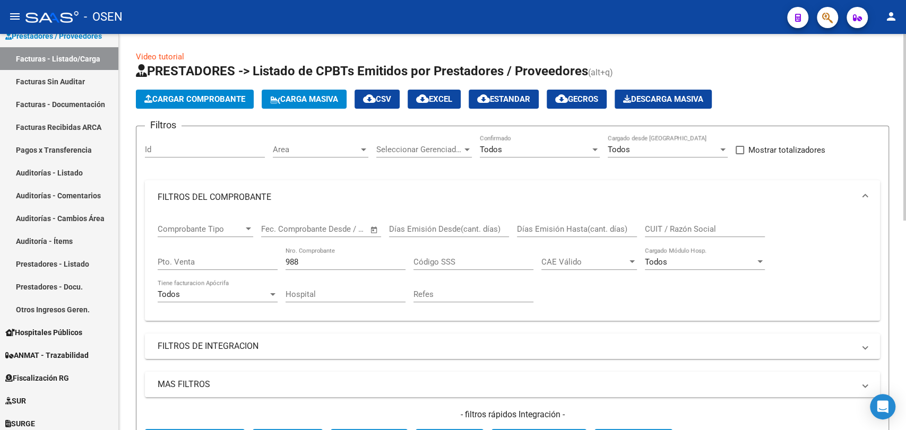
click at [687, 233] on input "CUIT / Razón Social" at bounding box center [705, 229] width 120 height 10
paste input "30684643963"
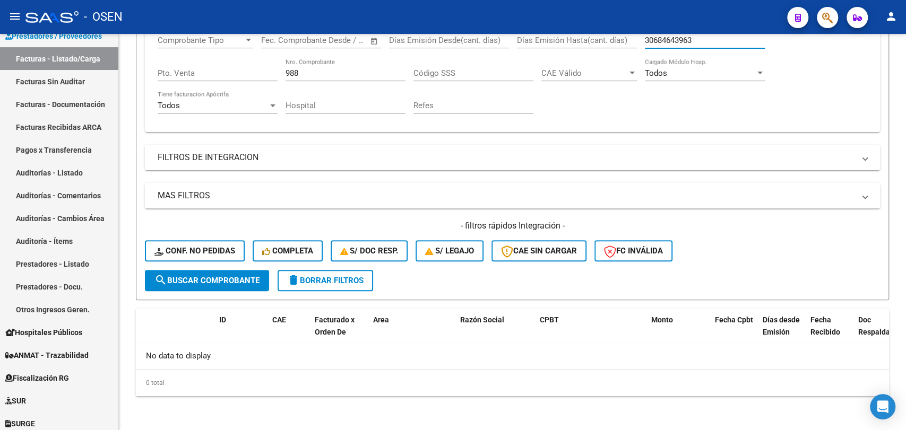
type input "30684643963"
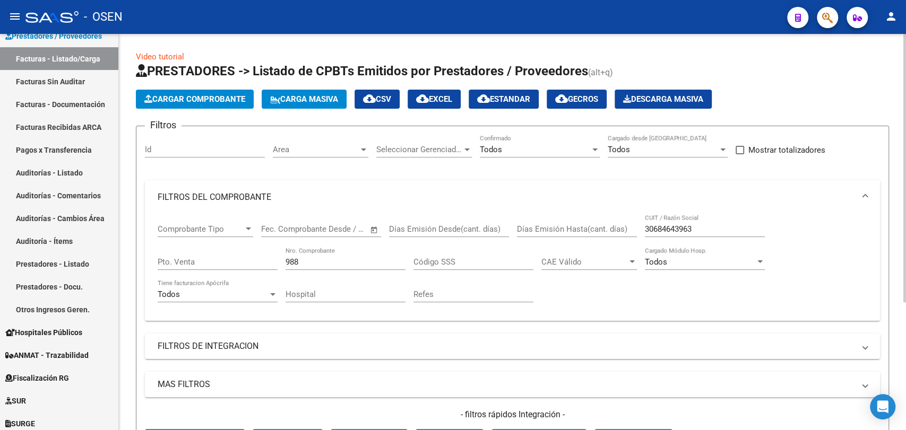
drag, startPoint x: 317, startPoint y: 268, endPoint x: 335, endPoint y: 266, distance: 18.1
click at [329, 267] on div "988 Nro. Comprobante" at bounding box center [346, 258] width 120 height 23
drag, startPoint x: 331, startPoint y: 263, endPoint x: 191, endPoint y: 253, distance: 141.0
click at [191, 253] on div "Comprobante Tipo Comprobante Tipo Fecha inicio – Fecha fin Fec. Comprobante Des…" at bounding box center [513, 263] width 710 height 98
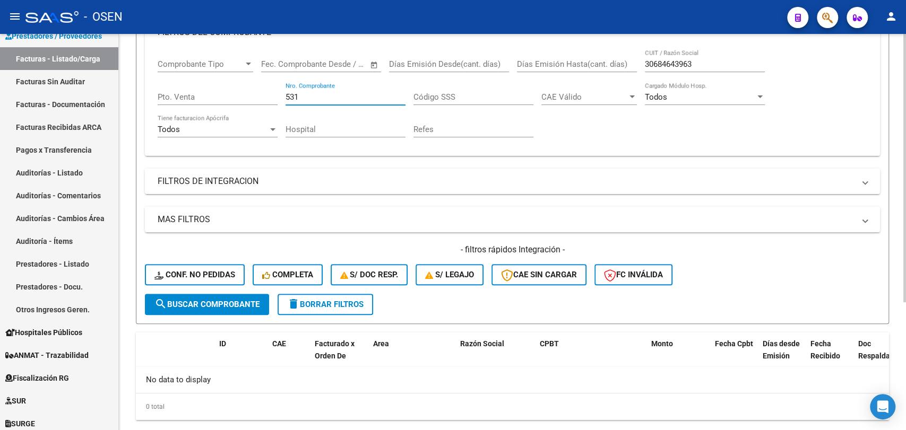
scroll to position [189, 0]
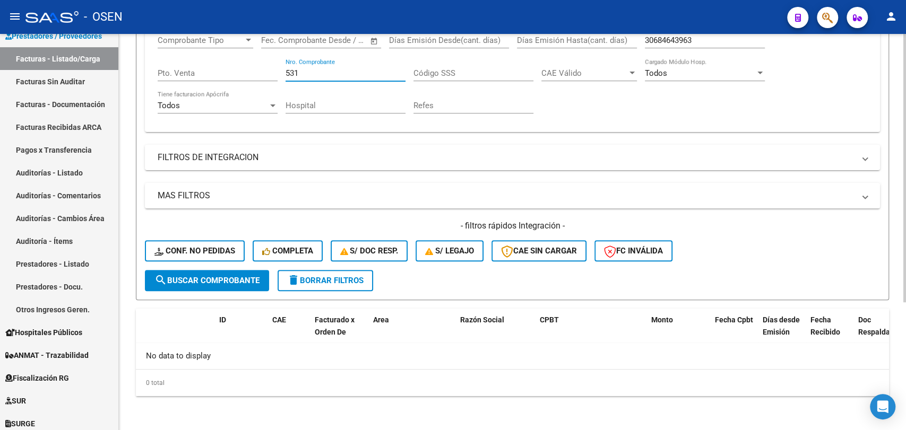
type input "531"
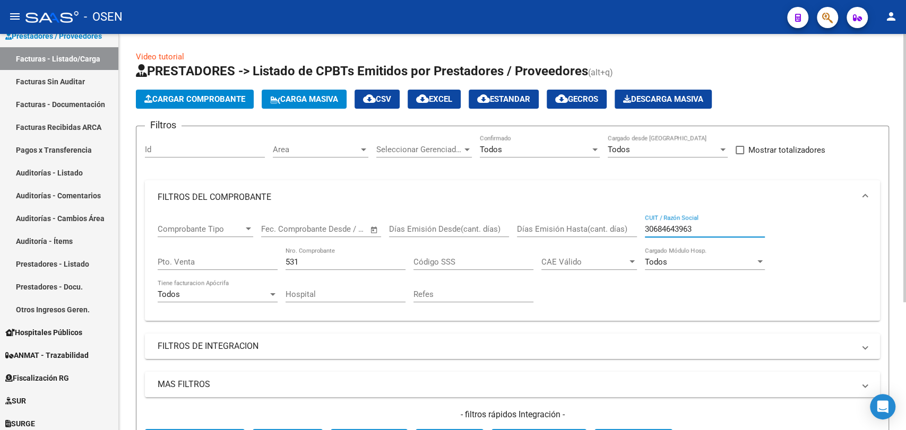
drag, startPoint x: 654, startPoint y: 231, endPoint x: 591, endPoint y: 230, distance: 63.2
click at [590, 231] on div "Comprobante Tipo Comprobante Tipo Fecha inicio – Fecha fin Fec. Comprobante Des…" at bounding box center [513, 263] width 710 height 98
paste input "703581796"
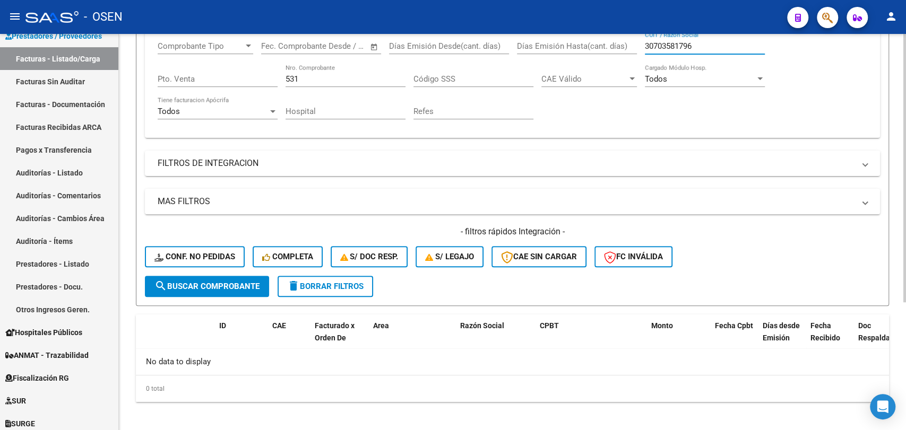
scroll to position [189, 0]
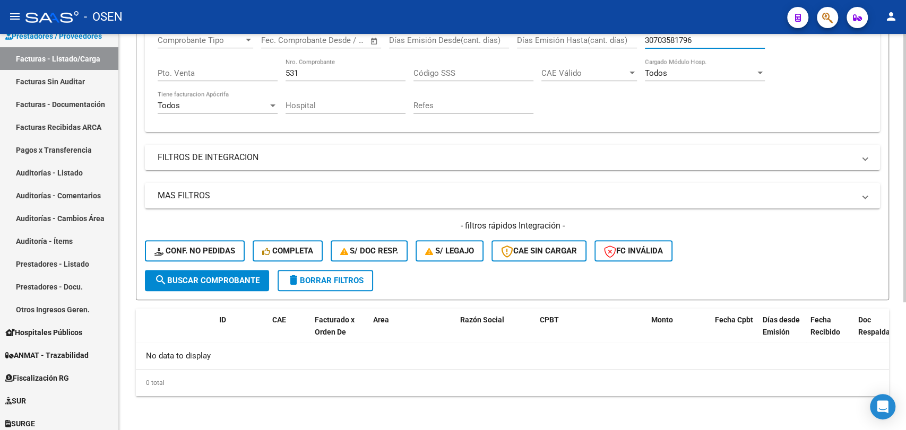
type input "30703581796"
click at [249, 269] on div "- filtros rápidos Integración - Conf. no pedidas Completa S/ Doc Resp. S/ legaj…" at bounding box center [512, 245] width 735 height 50
click at [249, 284] on span "search Buscar Comprobante" at bounding box center [206, 281] width 105 height 10
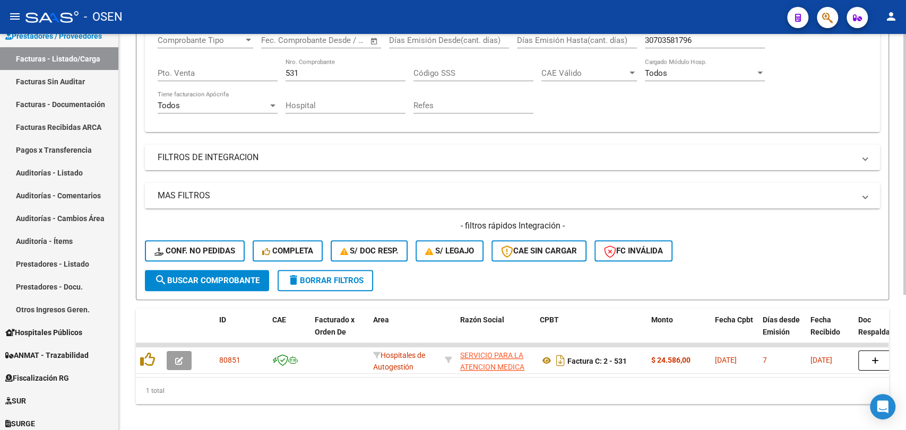
drag, startPoint x: 335, startPoint y: 388, endPoint x: 410, endPoint y: 390, distance: 74.3
click at [410, 390] on div "1 total" at bounding box center [512, 391] width 753 height 27
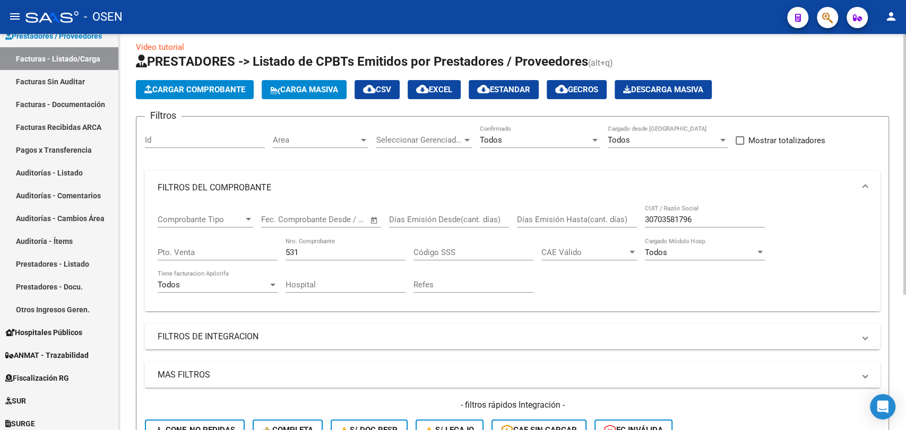
scroll to position [0, 0]
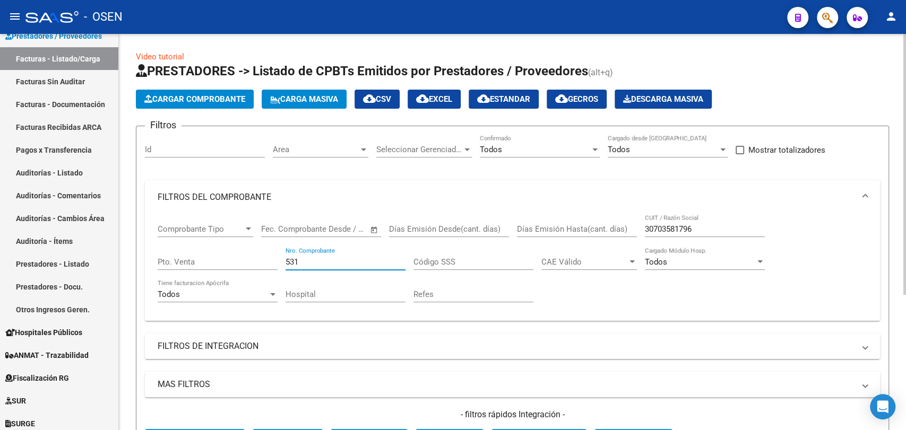
drag, startPoint x: 308, startPoint y: 260, endPoint x: 257, endPoint y: 260, distance: 51.5
click at [257, 260] on div "Comprobante Tipo Comprobante Tipo Fecha inicio – Fecha fin Fec. Comprobante Des…" at bounding box center [513, 263] width 710 height 98
type input "988"
click at [222, 261] on input "Pto. Venta" at bounding box center [218, 262] width 120 height 10
type input "5"
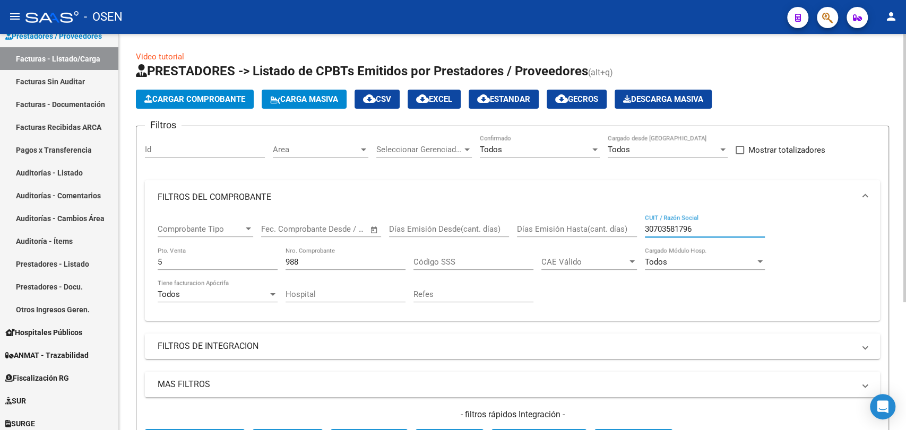
drag, startPoint x: 720, startPoint y: 224, endPoint x: 583, endPoint y: 221, distance: 137.5
click at [583, 222] on div "Comprobante Tipo Comprobante Tipo Fecha inicio – Fecha fin Fec. Comprobante Des…" at bounding box center [513, 263] width 710 height 98
click at [752, 228] on input "30703581796" at bounding box center [705, 229] width 120 height 10
click at [724, 226] on input "30703581796" at bounding box center [705, 229] width 120 height 10
drag, startPoint x: 725, startPoint y: 226, endPoint x: 497, endPoint y: 229, distance: 228.8
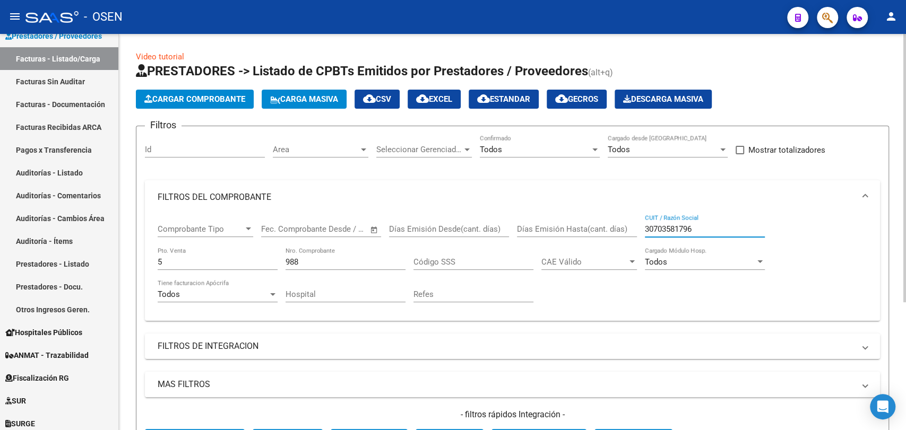
click at [497, 229] on div "Comprobante Tipo Comprobante Tipo Fecha inicio – Fecha fin Fec. Comprobante Des…" at bounding box center [513, 263] width 710 height 98
paste input "684643963"
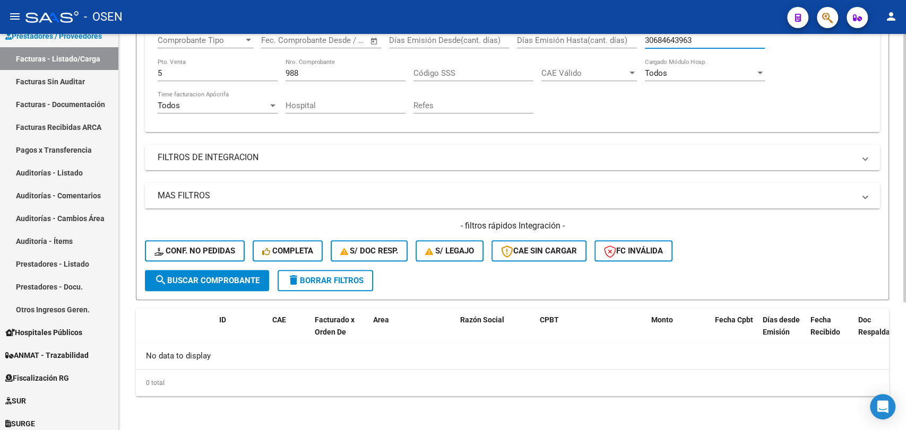
type input "30684643963"
click at [195, 277] on span "search Buscar Comprobante" at bounding box center [206, 281] width 105 height 10
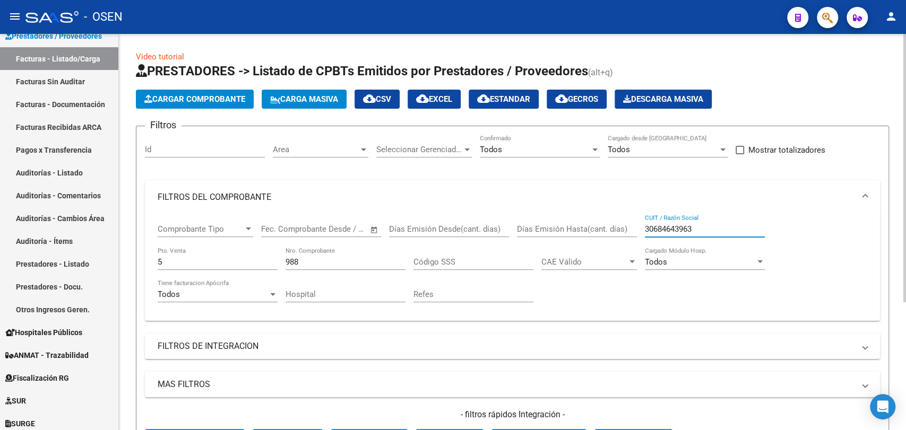
drag, startPoint x: 707, startPoint y: 229, endPoint x: 540, endPoint y: 202, distance: 170.0
click at [540, 202] on mat-expansion-panel "FILTROS DEL COMPROBANTE Comprobante Tipo Comprobante Tipo Fecha inicio – Fecha …" at bounding box center [512, 250] width 735 height 141
click at [183, 267] on div "5 Pto. Venta" at bounding box center [218, 258] width 120 height 23
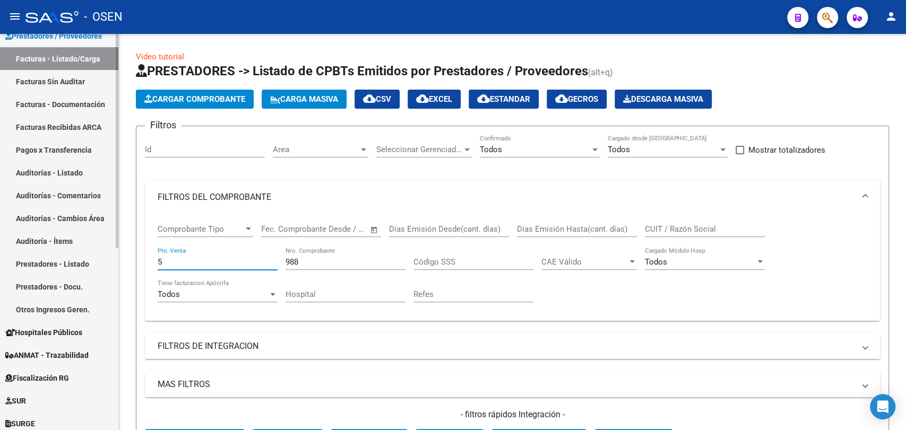
drag, startPoint x: 183, startPoint y: 262, endPoint x: 99, endPoint y: 258, distance: 83.4
click at [102, 261] on mat-sidenav-container "Firma Express Inicio Calendario SSS Instructivos Contacto OS Reportes Tablero d…" at bounding box center [453, 232] width 906 height 396
type input "5"
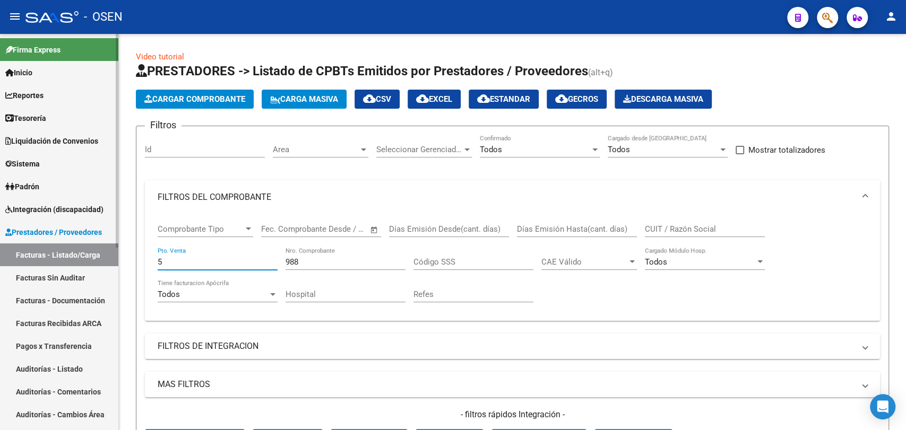
click at [82, 116] on link "Tesorería" at bounding box center [59, 118] width 118 height 23
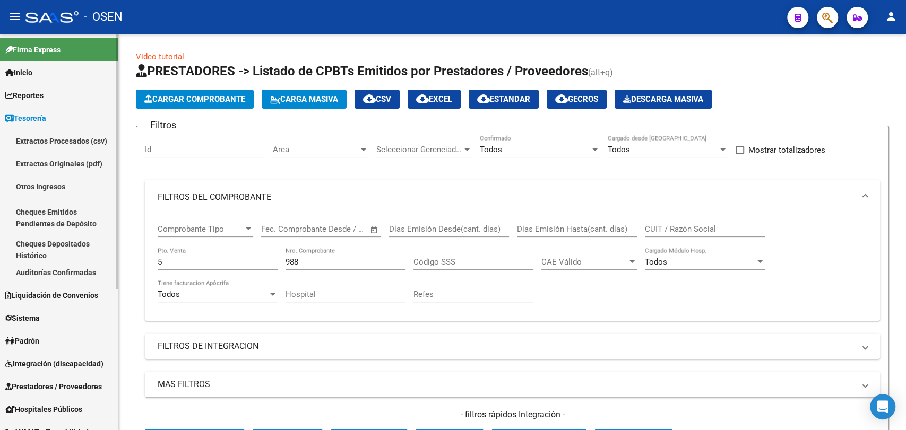
click at [81, 275] on link "Auditorías Confirmadas" at bounding box center [59, 272] width 118 height 23
